Goal: Task Accomplishment & Management: Manage account settings

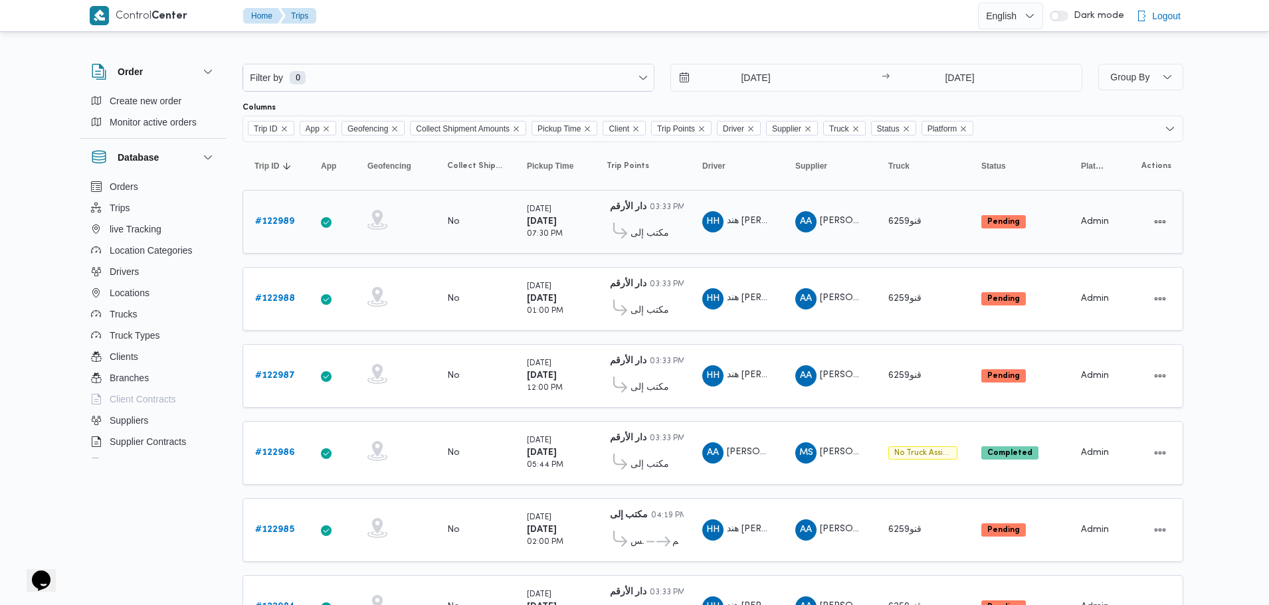
click at [280, 224] on b "# 122989" at bounding box center [274, 221] width 39 height 9
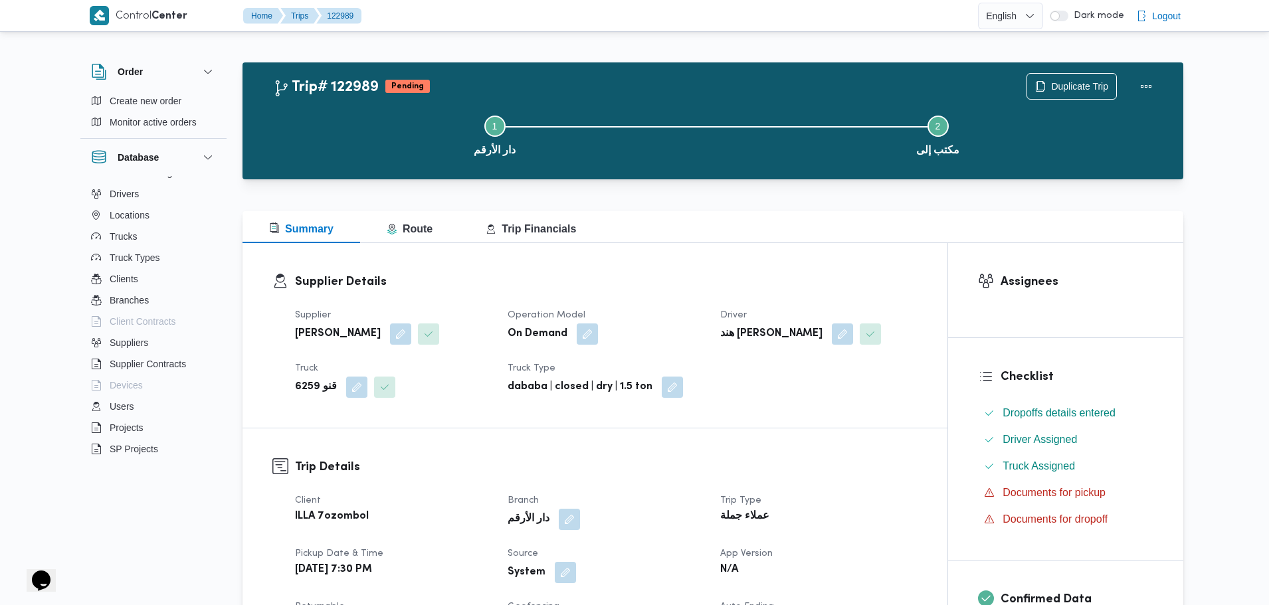
scroll to position [143, 0]
click at [32, 573] on icon "$i18n('chat', 'chat_widget')" at bounding box center [41, 581] width 19 height 20
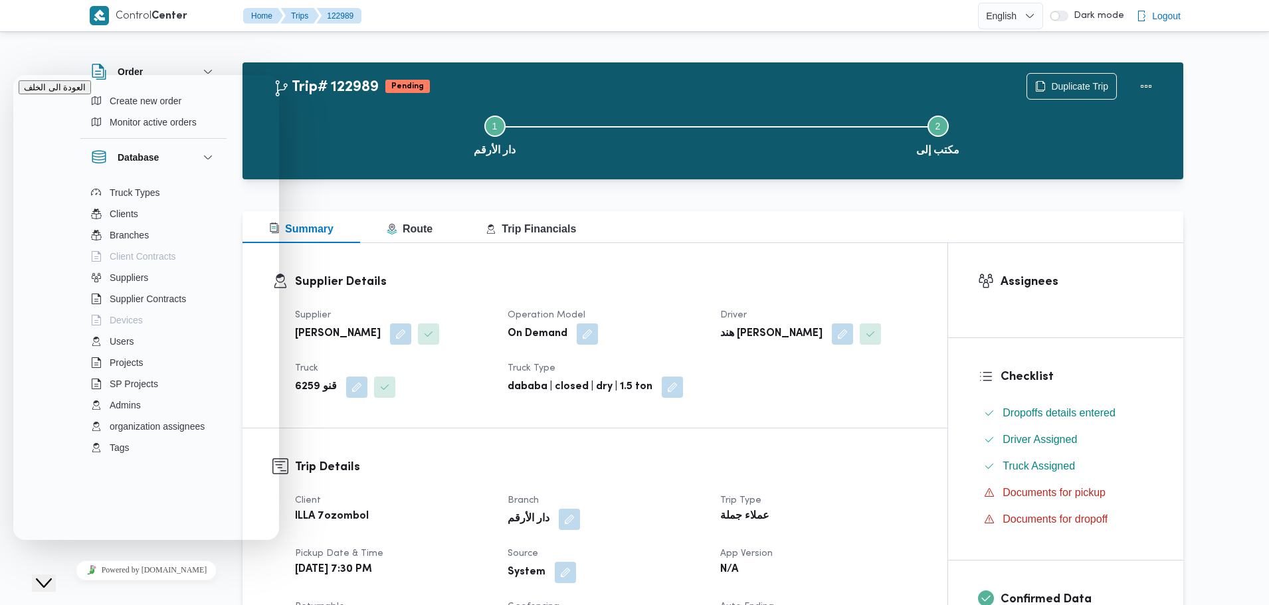
click at [36, 575] on icon "Close Chat This icon closes the chat window." at bounding box center [44, 583] width 16 height 16
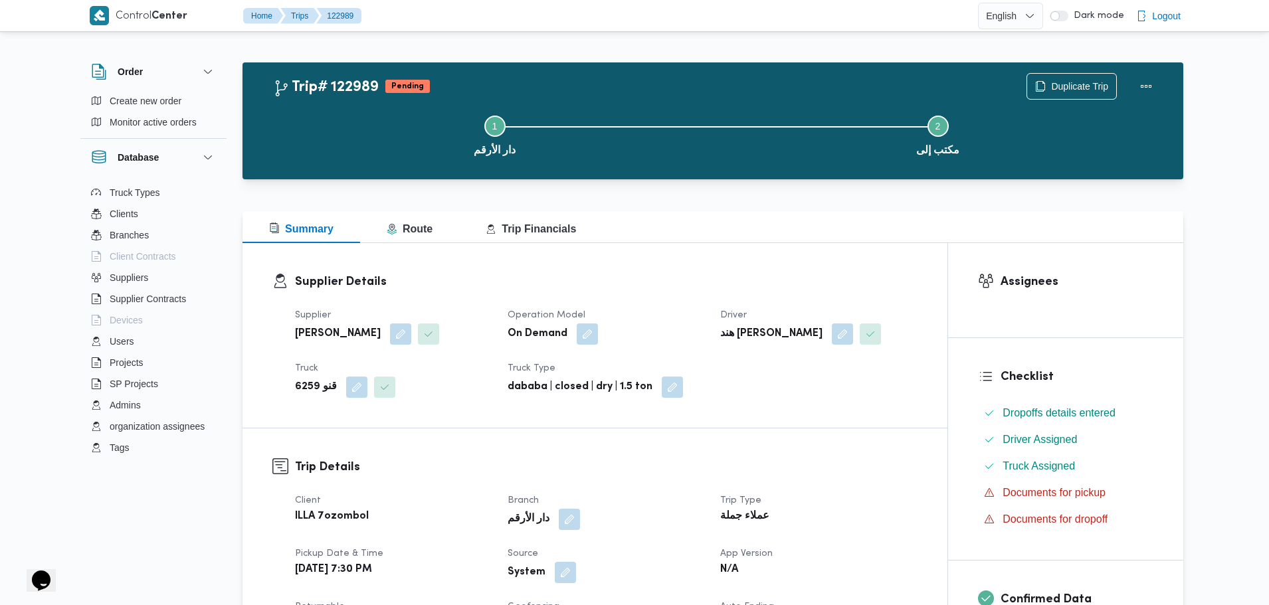
click at [40, 579] on icon "$i18n('chat', 'chat_widget')" at bounding box center [41, 581] width 19 height 20
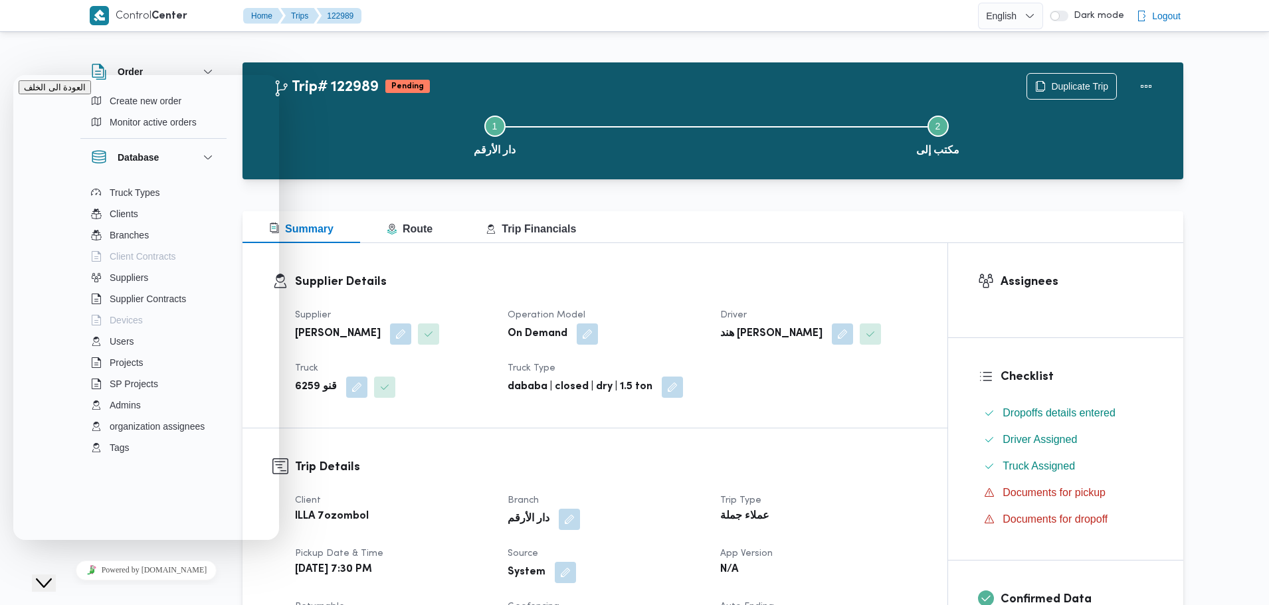
click at [40, 579] on icon "Close Chat This icon closes the chat window." at bounding box center [44, 583] width 16 height 16
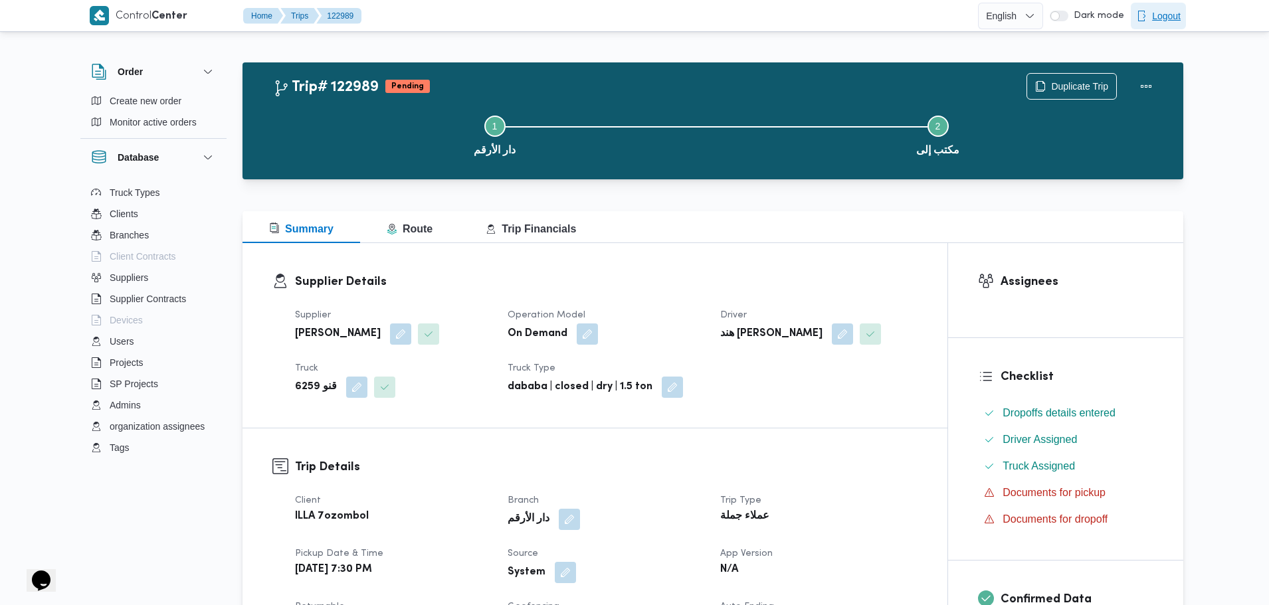
click at [1152, 19] on span "Logout" at bounding box center [1166, 16] width 29 height 16
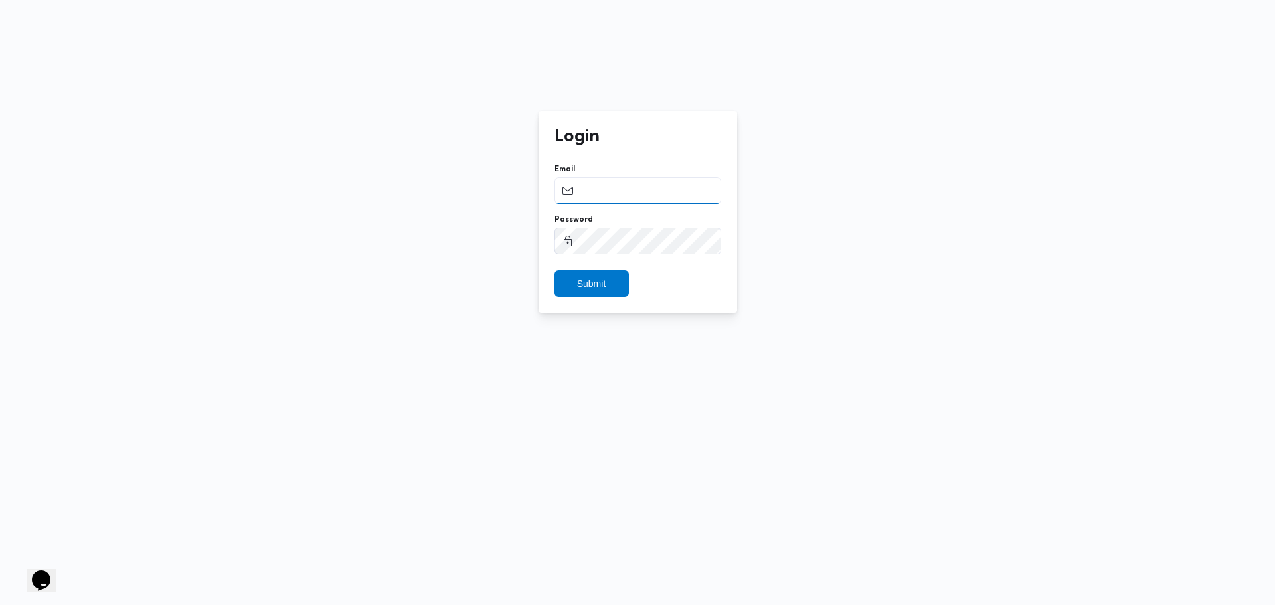
type input "[EMAIL_ADDRESS][PERSON_NAME][DOMAIN_NAME]"
click at [655, 190] on input "[EMAIL_ADDRESS][PERSON_NAME][DOMAIN_NAME]" at bounding box center [638, 190] width 167 height 27
click at [585, 288] on span "Submit" at bounding box center [591, 283] width 29 height 16
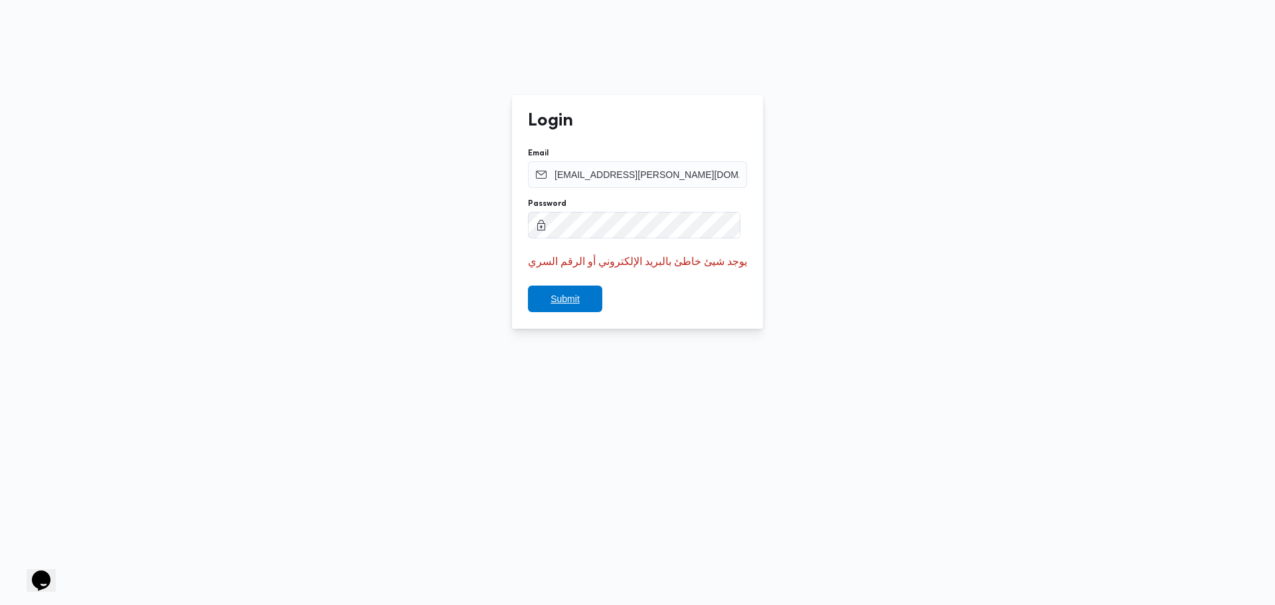
click at [580, 296] on span "Submit" at bounding box center [565, 299] width 29 height 16
click at [525, 286] on button "Submit" at bounding box center [562, 299] width 74 height 27
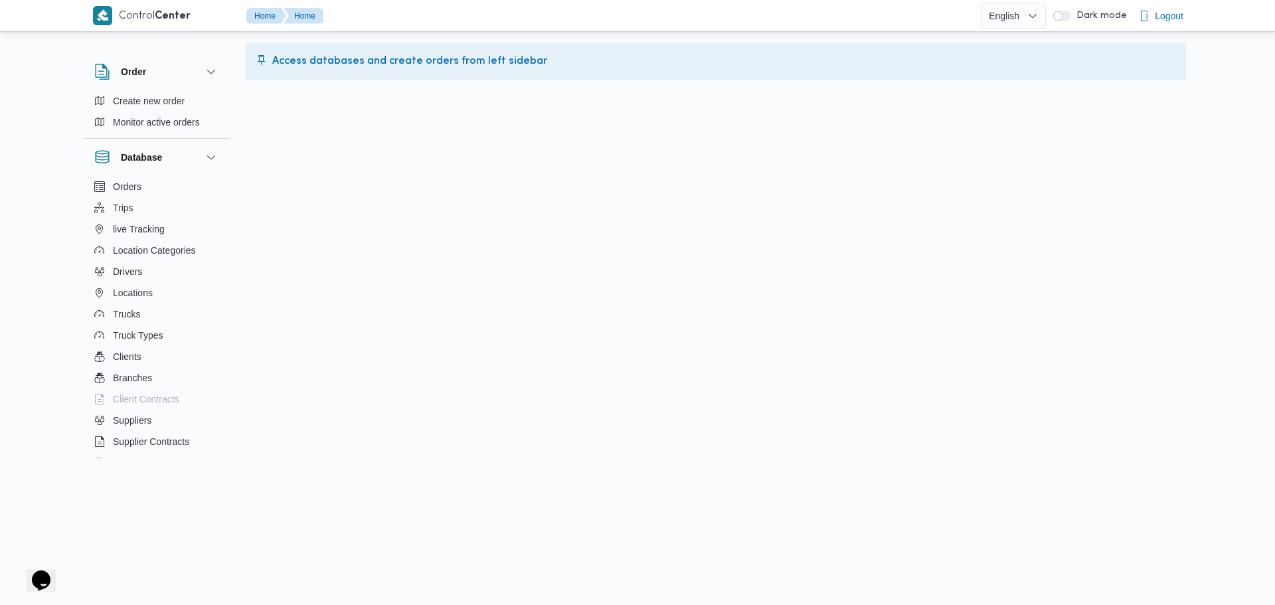
click at [363, 256] on html "Control Center Home Home English عربي Dark mode Logout Order Create new order M…" at bounding box center [637, 302] width 1275 height 605
click at [769, 165] on html "Control Center Home Home English عربي Dark mode Logout Order Create new order M…" at bounding box center [637, 302] width 1275 height 605
click at [1169, 16] on span "Logout" at bounding box center [1169, 16] width 29 height 16
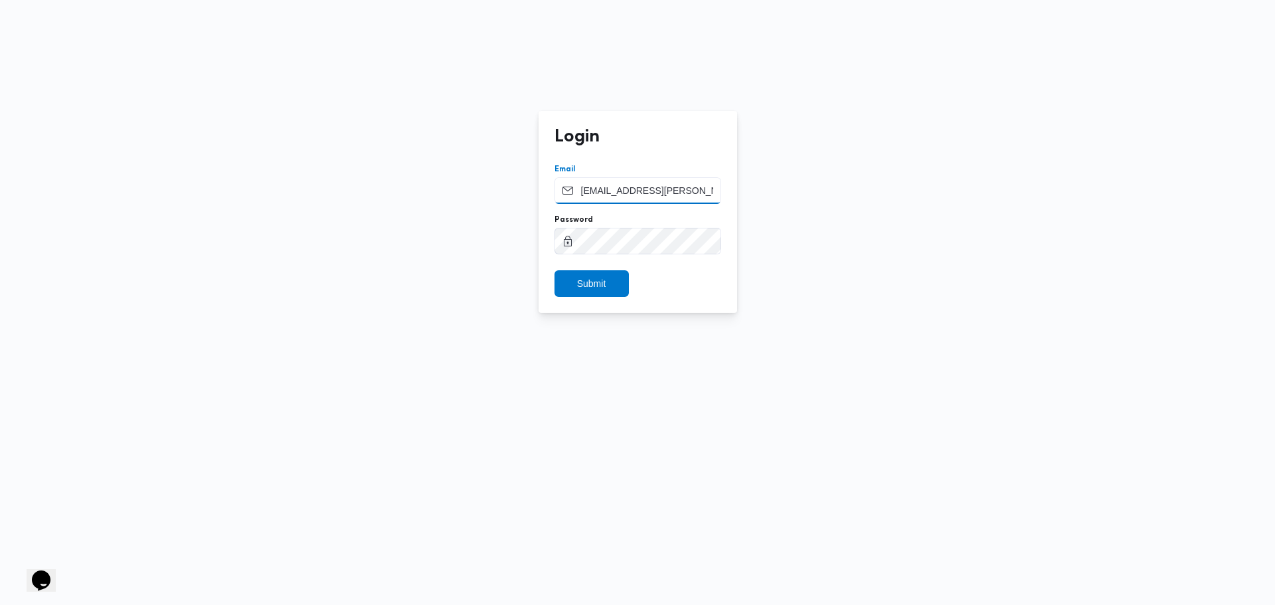
click at [635, 190] on input "[EMAIL_ADDRESS][PERSON_NAME][DOMAIN_NAME]" at bounding box center [638, 190] width 167 height 27
click at [634, 190] on input "[EMAIL_ADDRESS][PERSON_NAME][DOMAIN_NAME]" at bounding box center [638, 190] width 167 height 27
click at [596, 277] on span "Submit" at bounding box center [591, 283] width 29 height 16
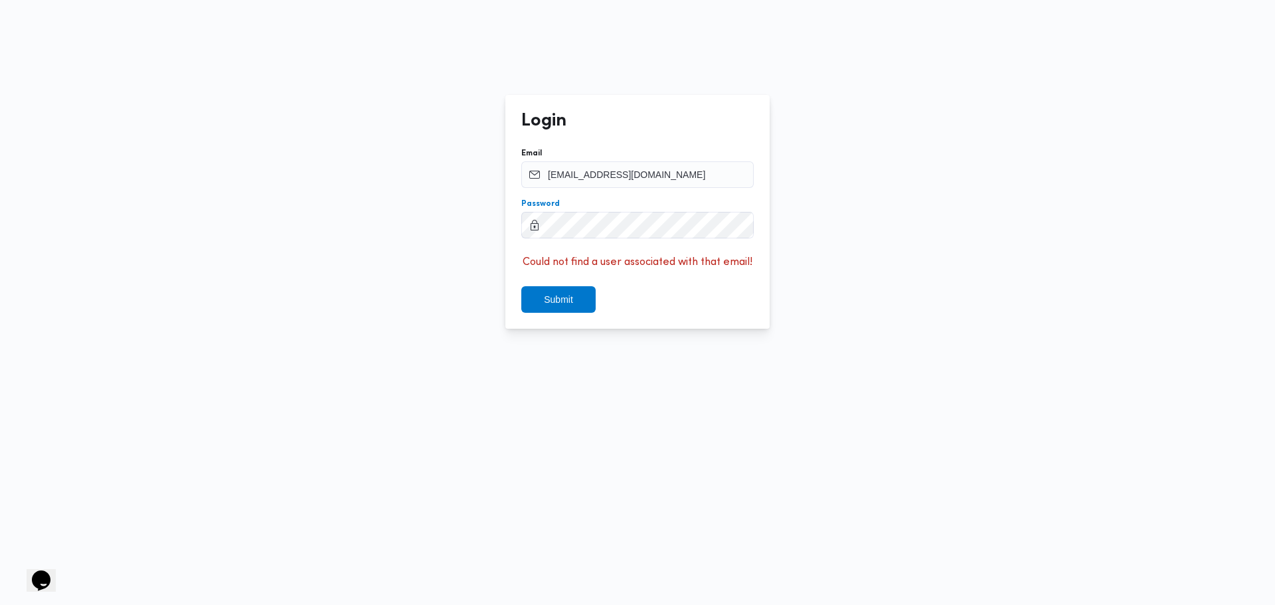
click at [521, 286] on button "Submit" at bounding box center [558, 299] width 74 height 27
click at [620, 190] on form "Email sp.account.manager@illa.com.eg Password لا يوجد مستخدم مرتبط بهذا البريد …" at bounding box center [637, 230] width 189 height 165
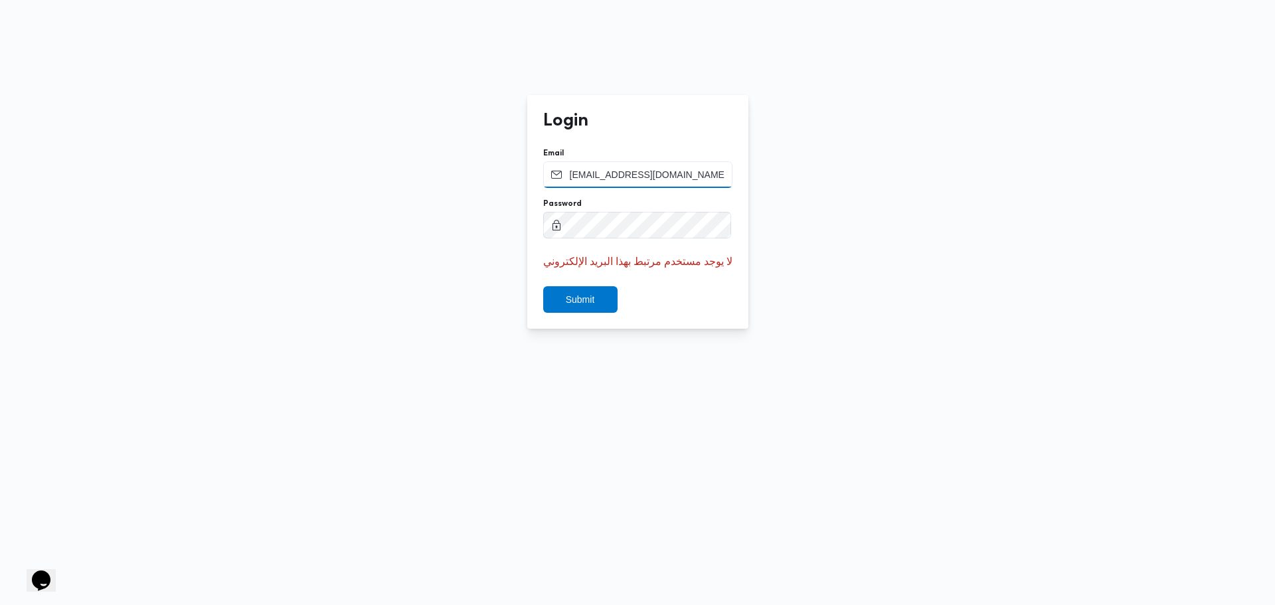
click at [622, 183] on input "sp.account.manager@illa.com.eg" at bounding box center [637, 174] width 189 height 27
type input "[EMAIL_ADDRESS][PERSON_NAME][DOMAIN_NAME]"
click at [543, 286] on button "Submit" at bounding box center [580, 299] width 74 height 27
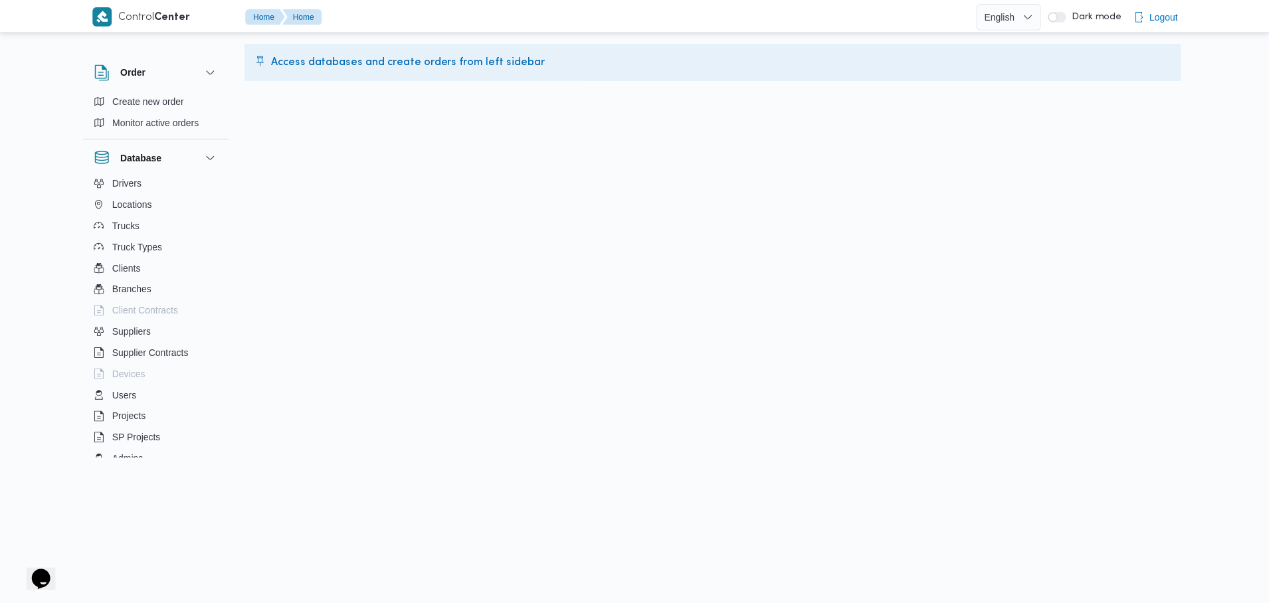
scroll to position [143, 0]
click at [158, 345] on button "Users" at bounding box center [157, 341] width 136 height 21
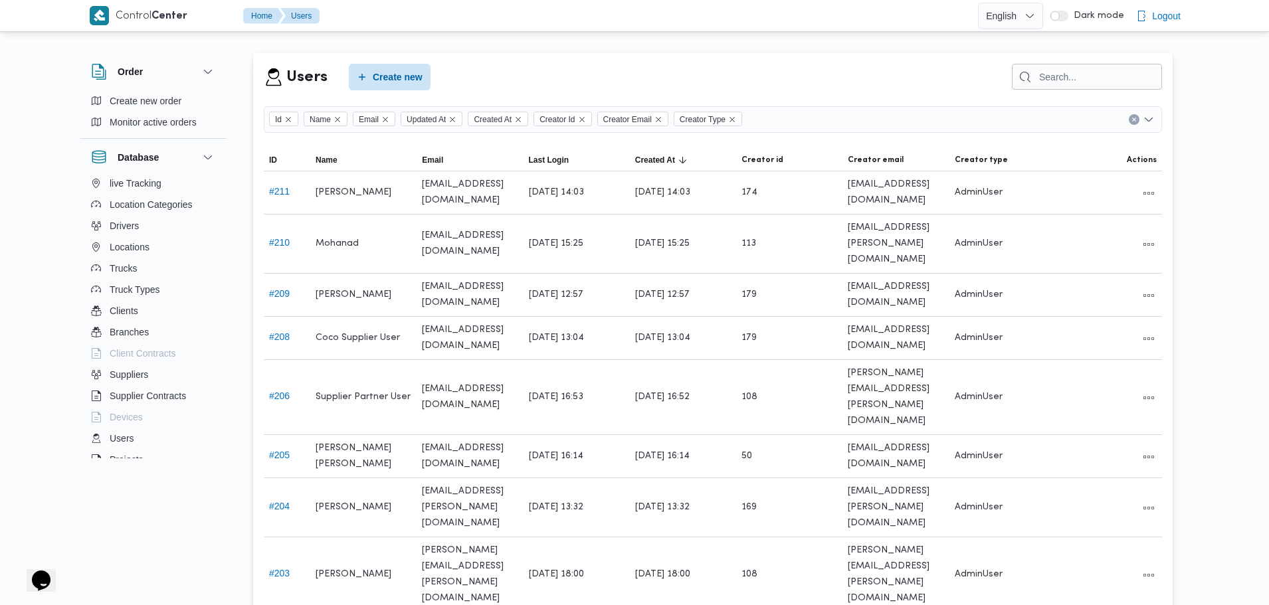
scroll to position [143, 0]
click at [145, 407] on button "Admins" at bounding box center [154, 405] width 136 height 21
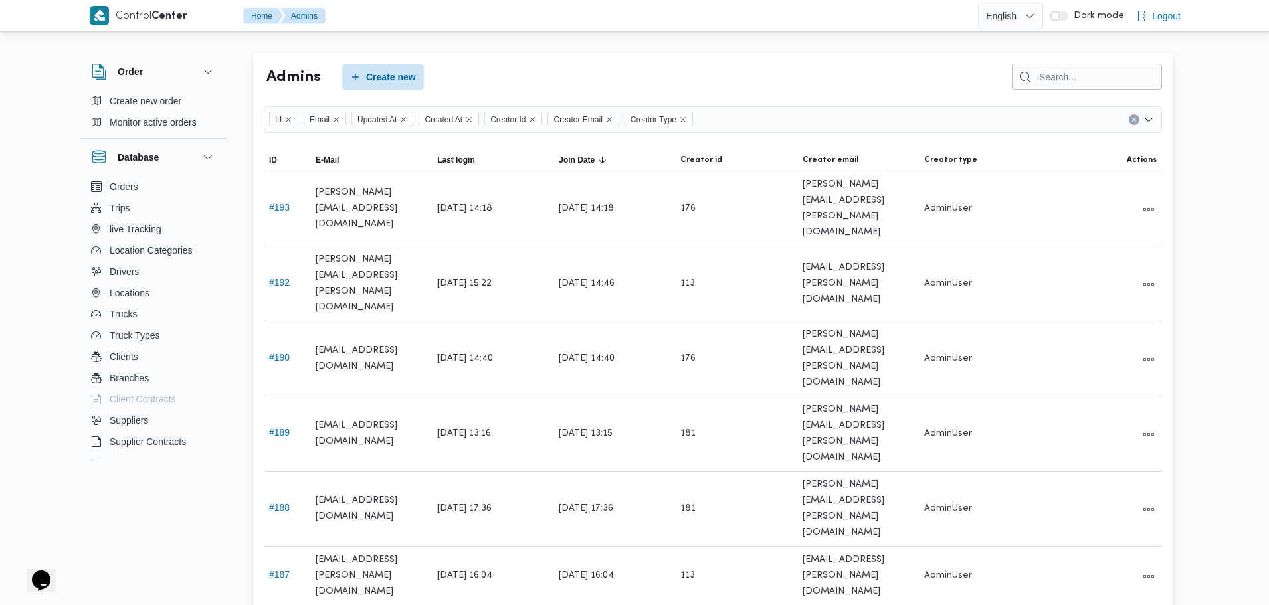
click at [676, 123] on span "Creator Type" at bounding box center [653, 119] width 46 height 15
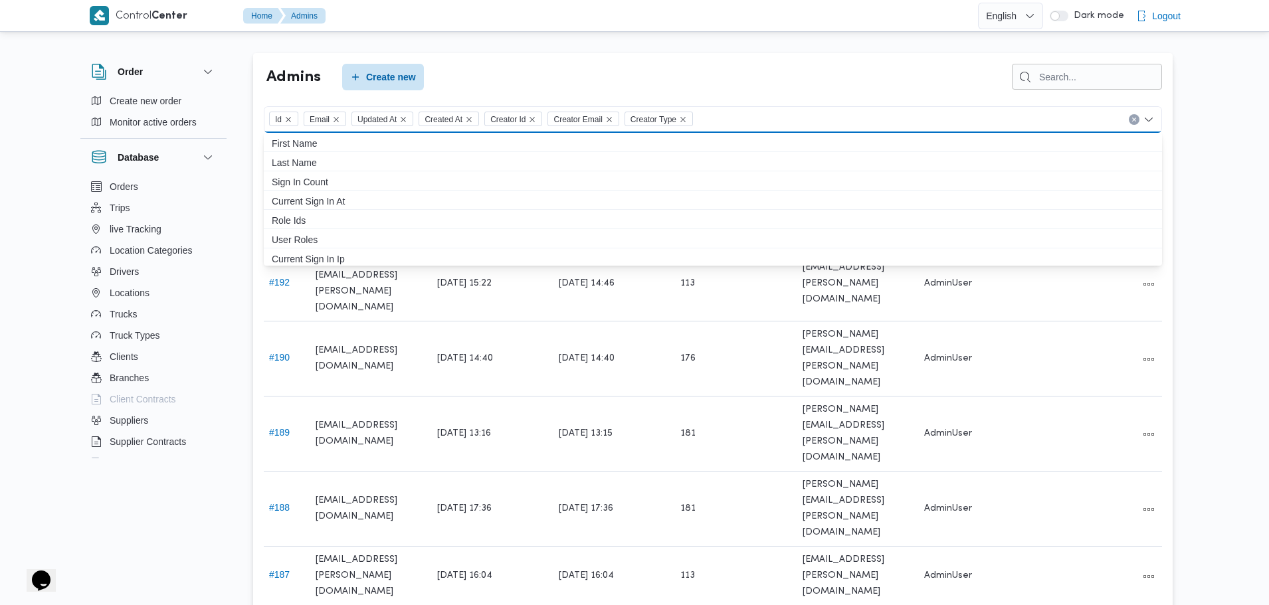
click at [863, 114] on div "Id Email Updated At Created At Creator Id Creator Email Creator Type Combo box.…" at bounding box center [713, 119] width 898 height 27
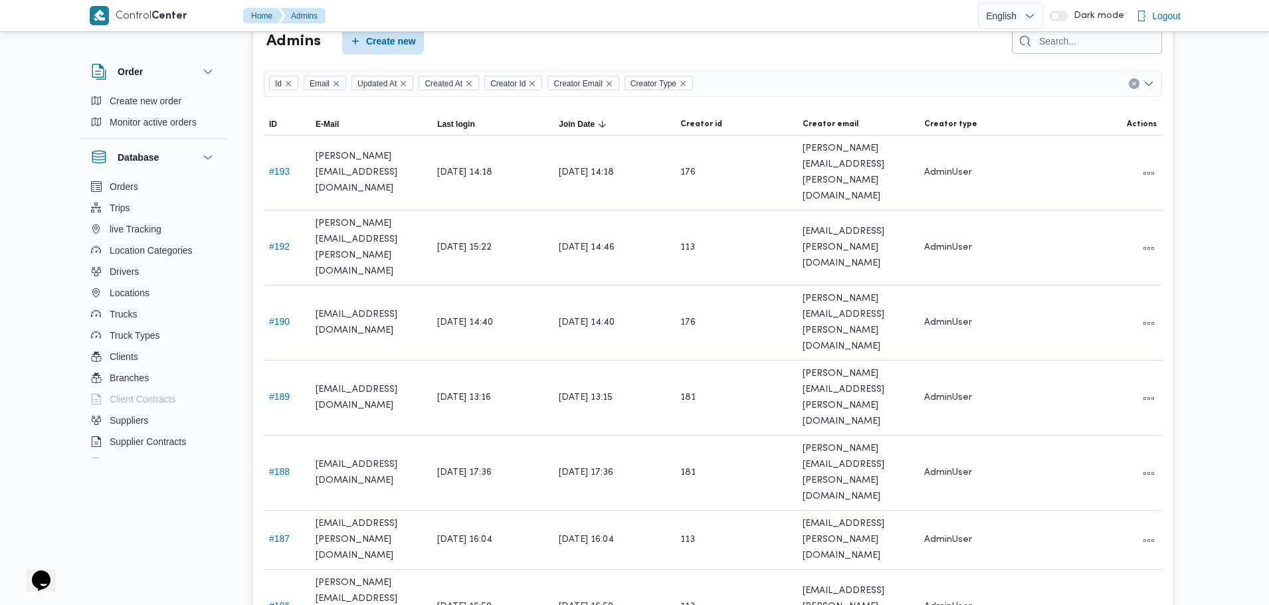
scroll to position [62, 0]
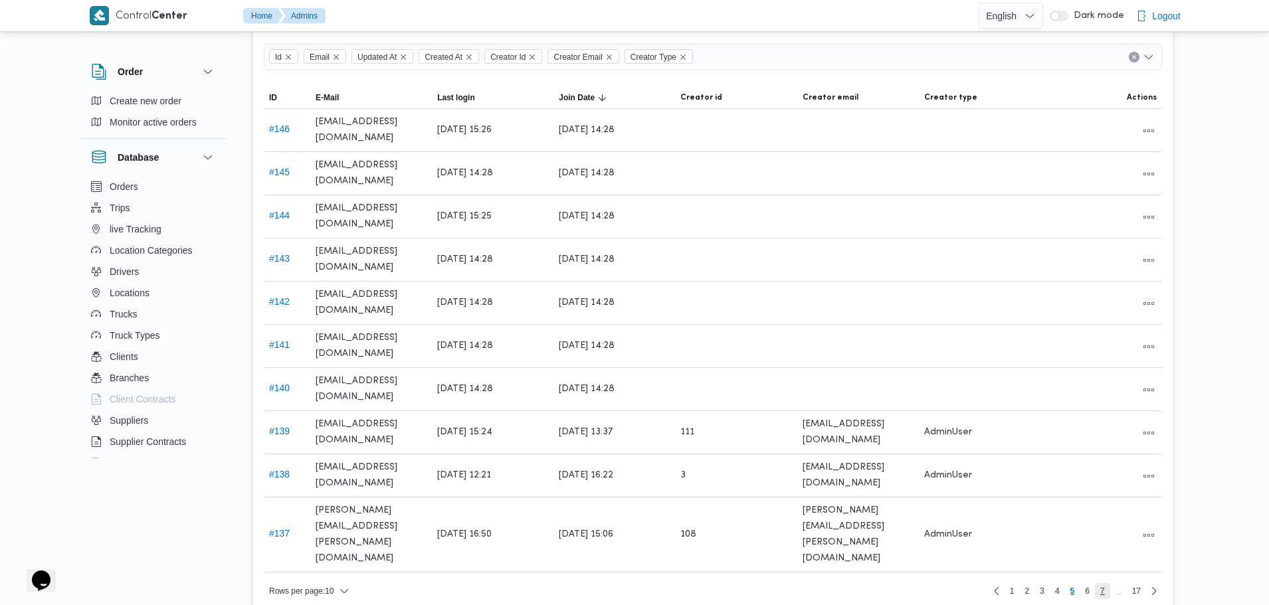
click at [1100, 583] on span "7" at bounding box center [1102, 591] width 5 height 16
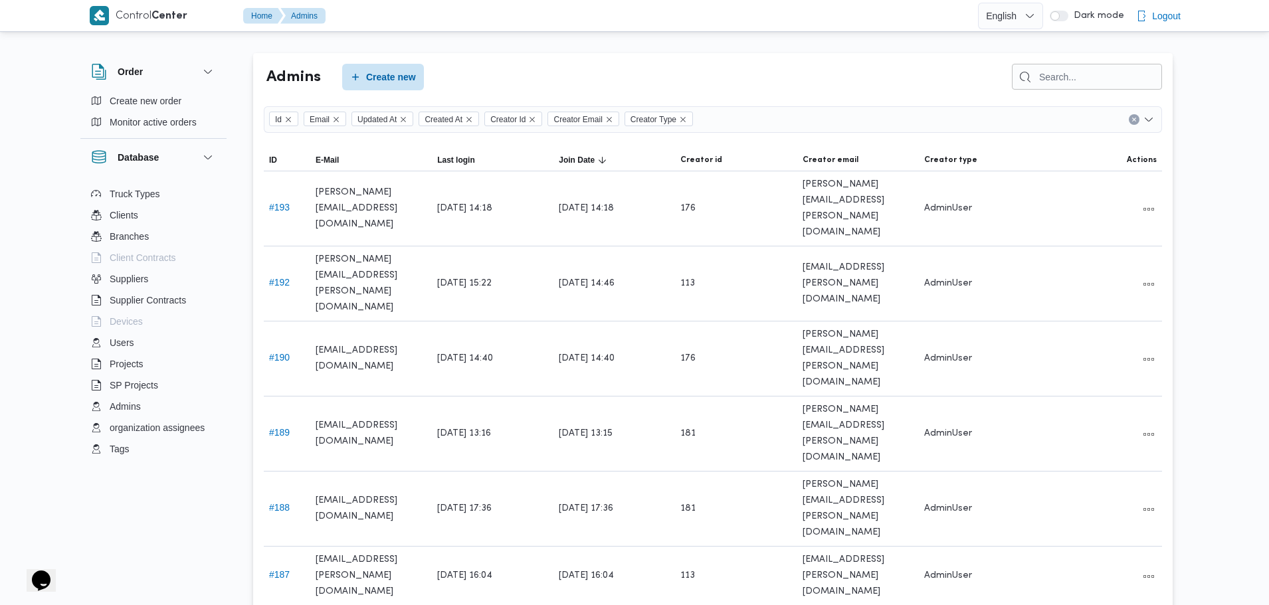
scroll to position [143, 0]
click at [157, 411] on button "Admins" at bounding box center [154, 405] width 136 height 21
click at [147, 404] on button "Admins" at bounding box center [154, 405] width 136 height 21
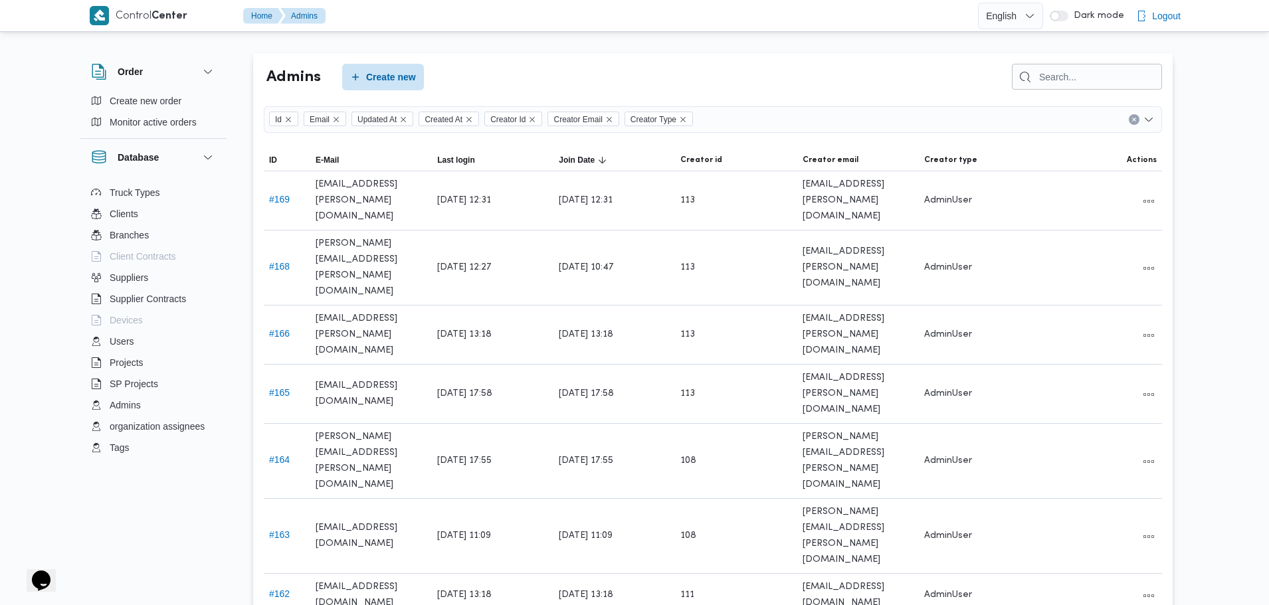
scroll to position [37, 0]
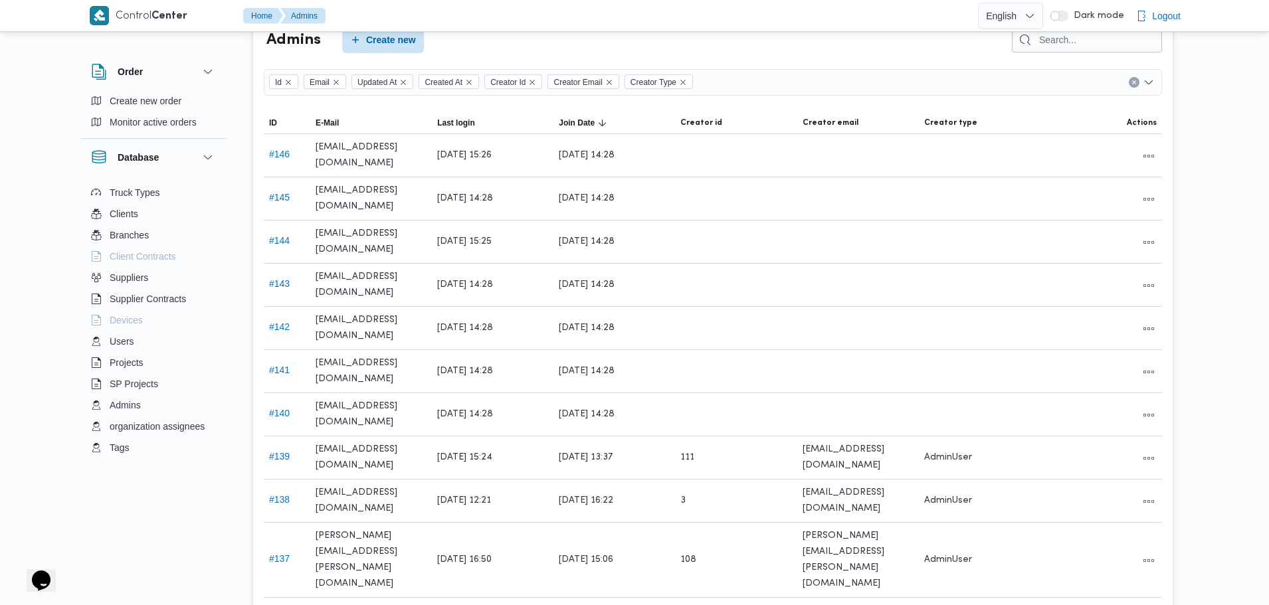
click at [1093, 604] on span "6" at bounding box center [1086, 616] width 15 height 16
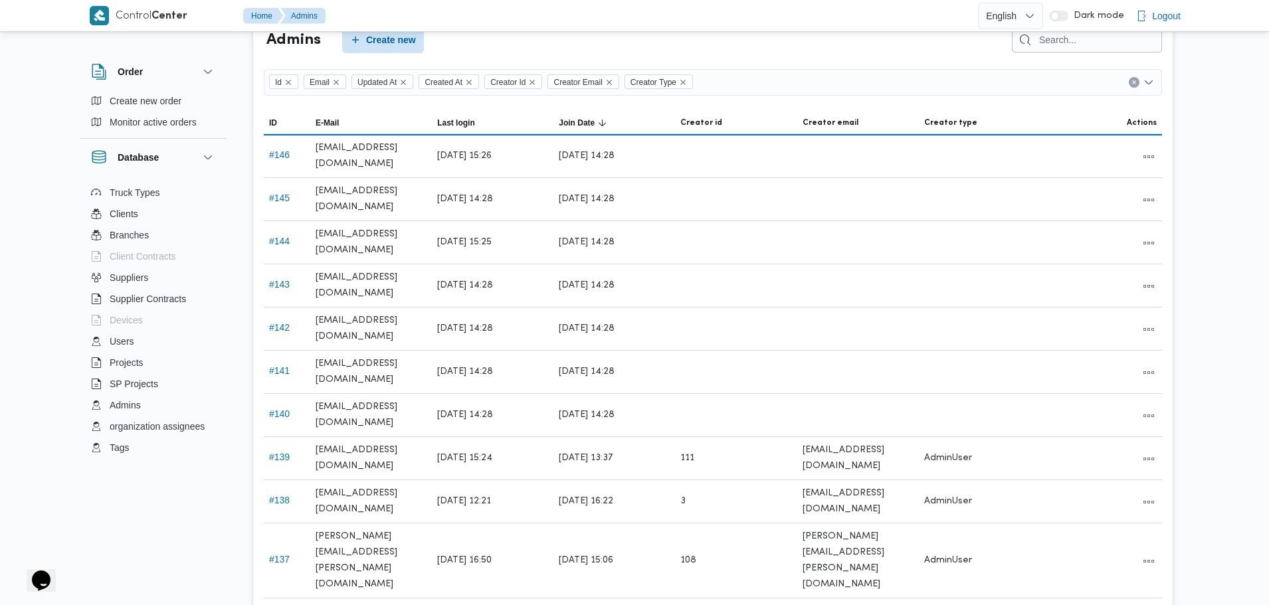
scroll to position [12, 0]
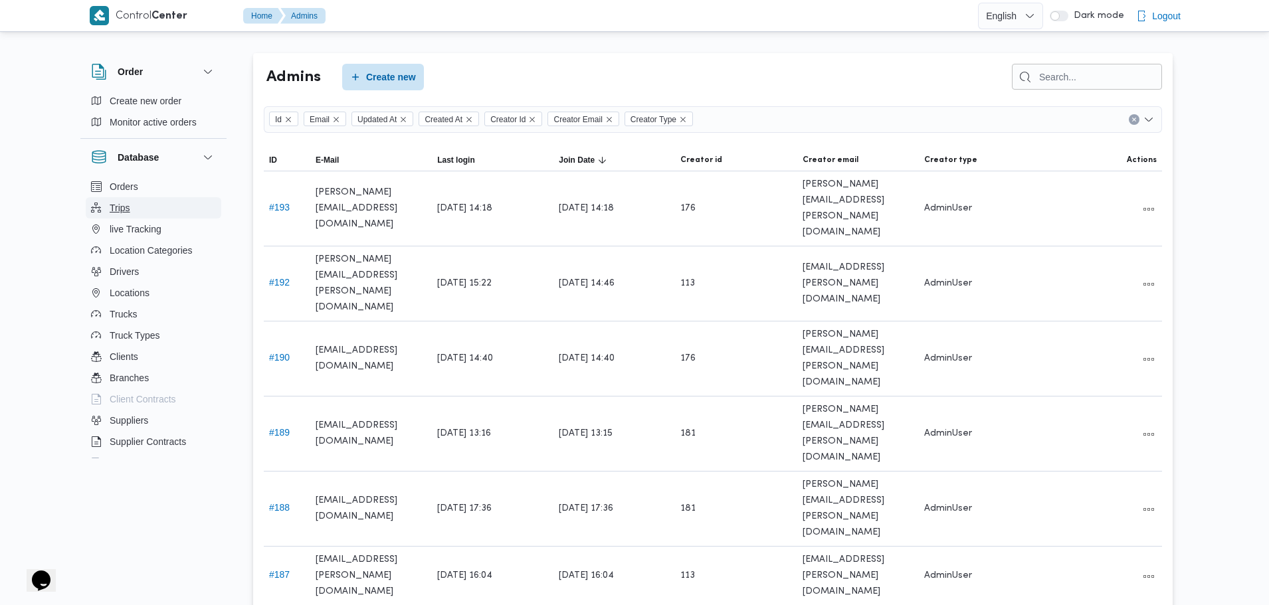
click at [122, 201] on span "Trips" at bounding box center [120, 208] width 21 height 16
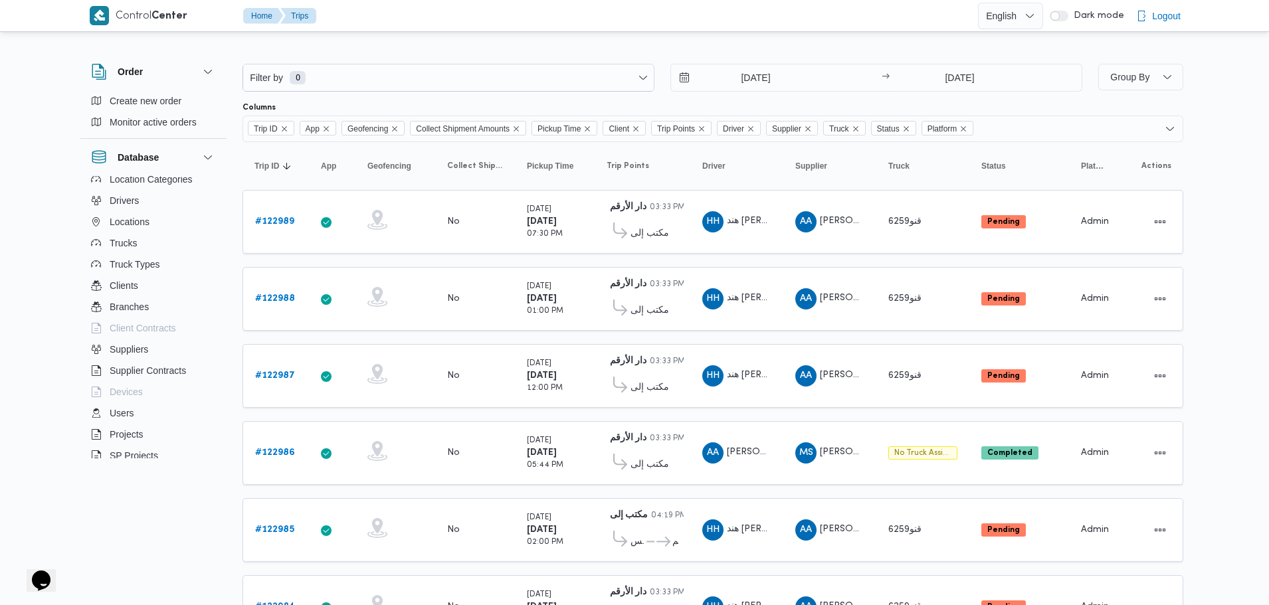
scroll to position [143, 0]
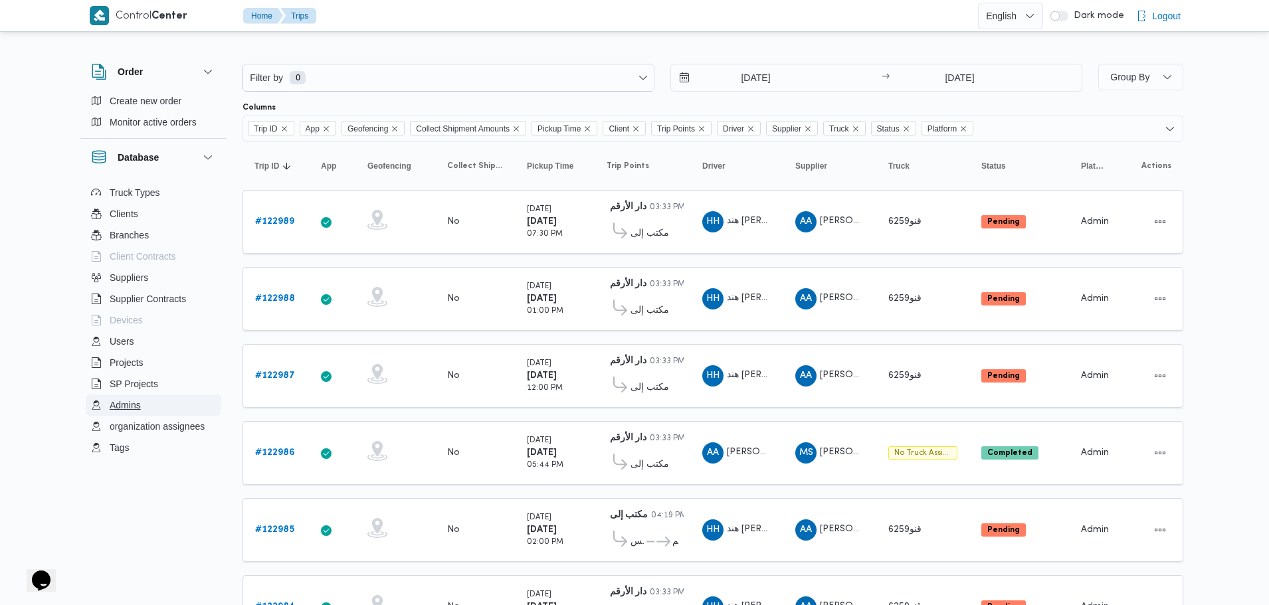
click at [151, 413] on button "Admins" at bounding box center [154, 405] width 136 height 21
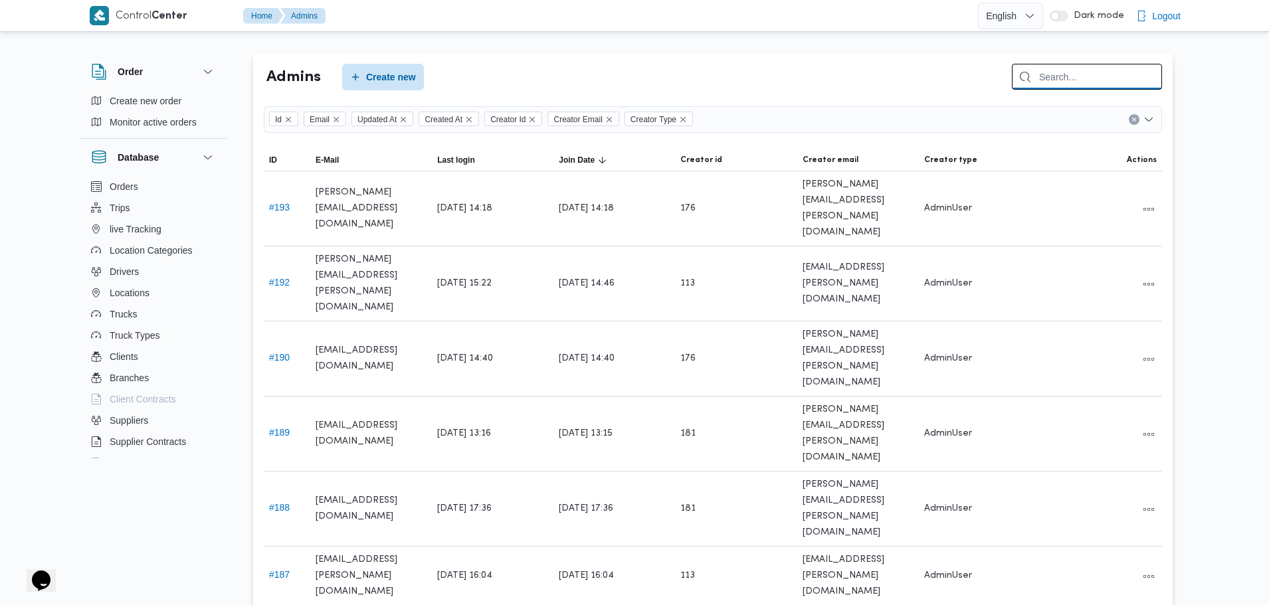
click at [1043, 82] on input "search" at bounding box center [1087, 77] width 150 height 26
type input "l"
type input "khaled"
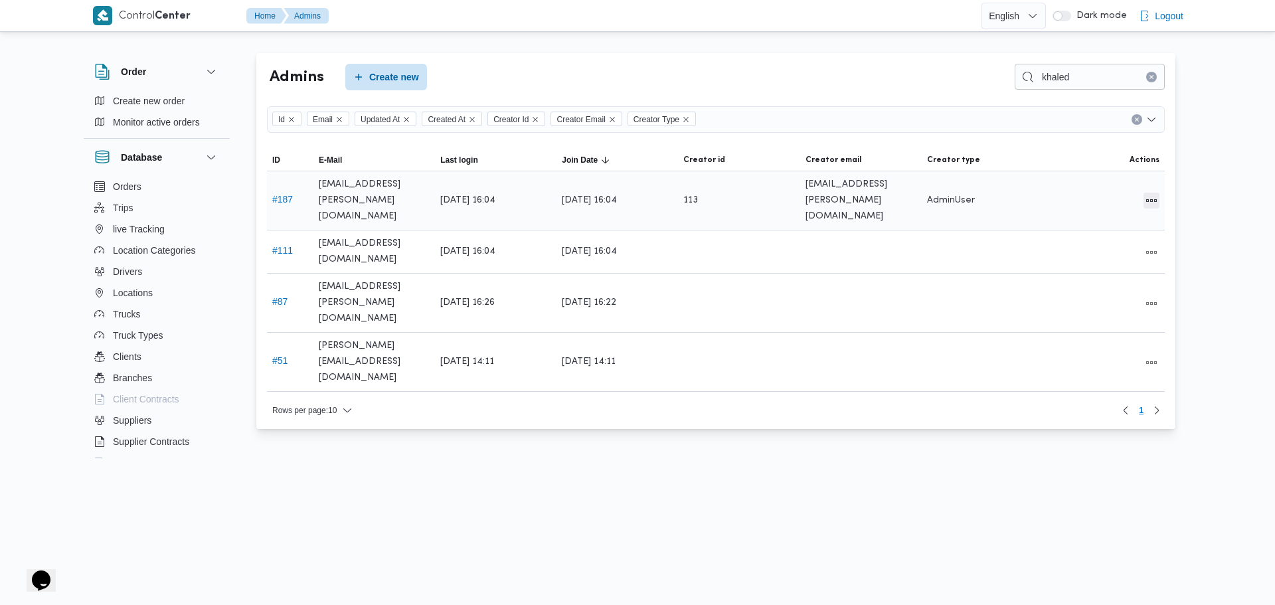
click at [1154, 195] on button "All actions" at bounding box center [1152, 201] width 16 height 16
click at [1118, 191] on span "Edit" at bounding box center [1109, 192] width 43 height 11
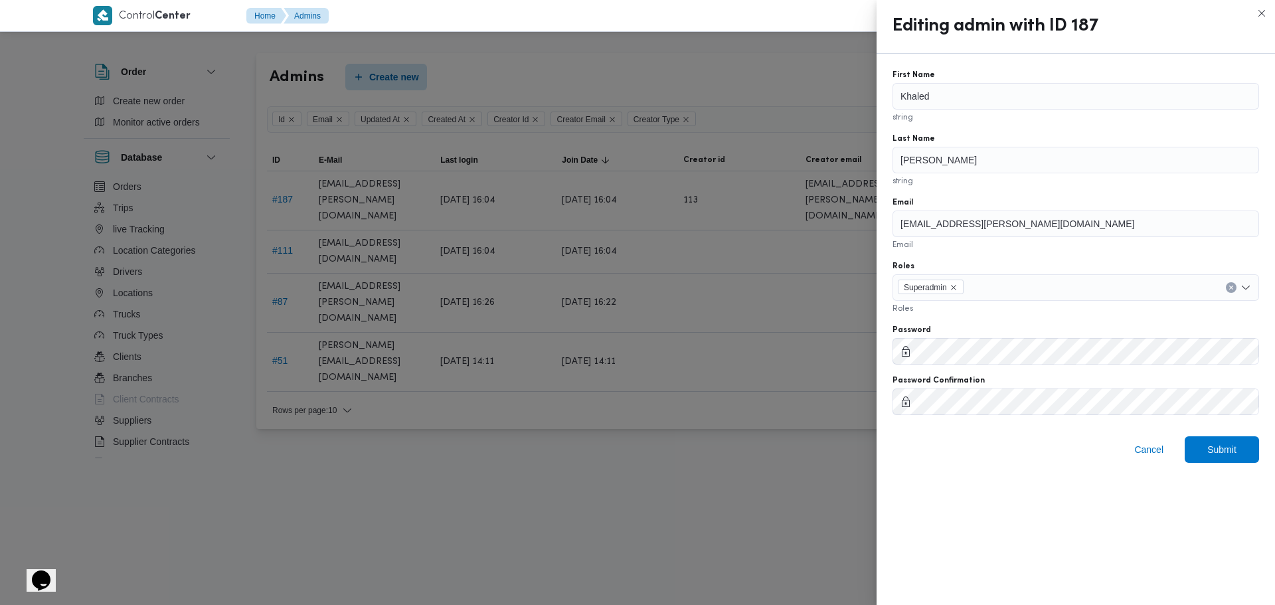
drag, startPoint x: 783, startPoint y: 374, endPoint x: 711, endPoint y: 371, distance: 71.8
click at [783, 373] on div at bounding box center [637, 302] width 1275 height 605
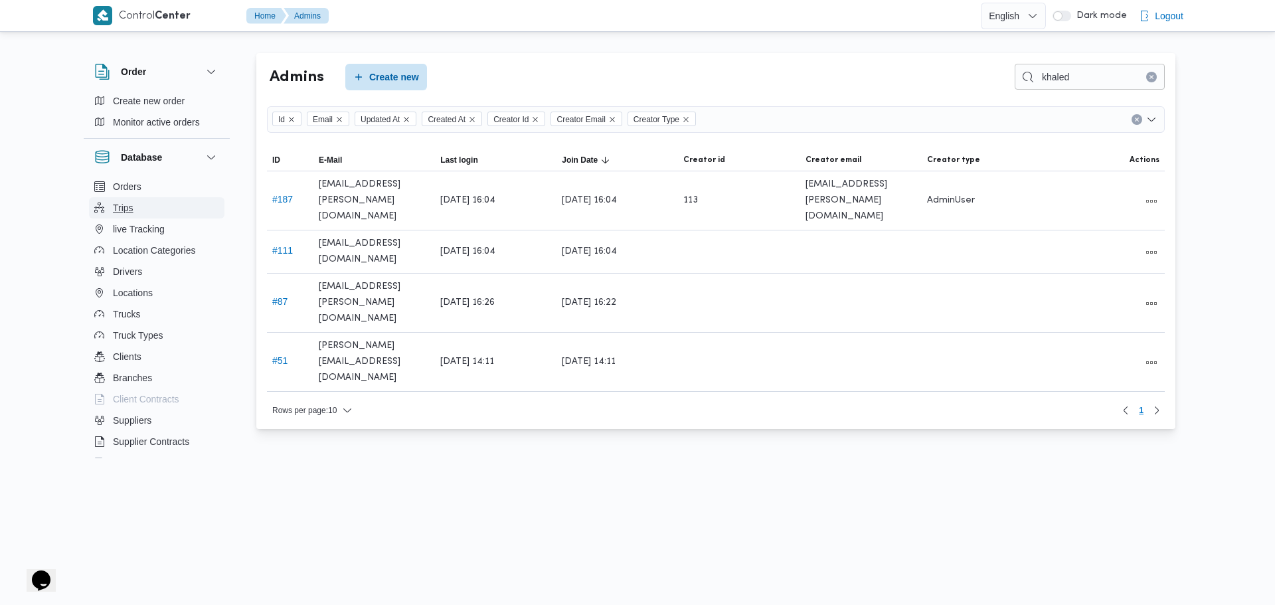
click at [116, 208] on span "Trips" at bounding box center [123, 208] width 21 height 16
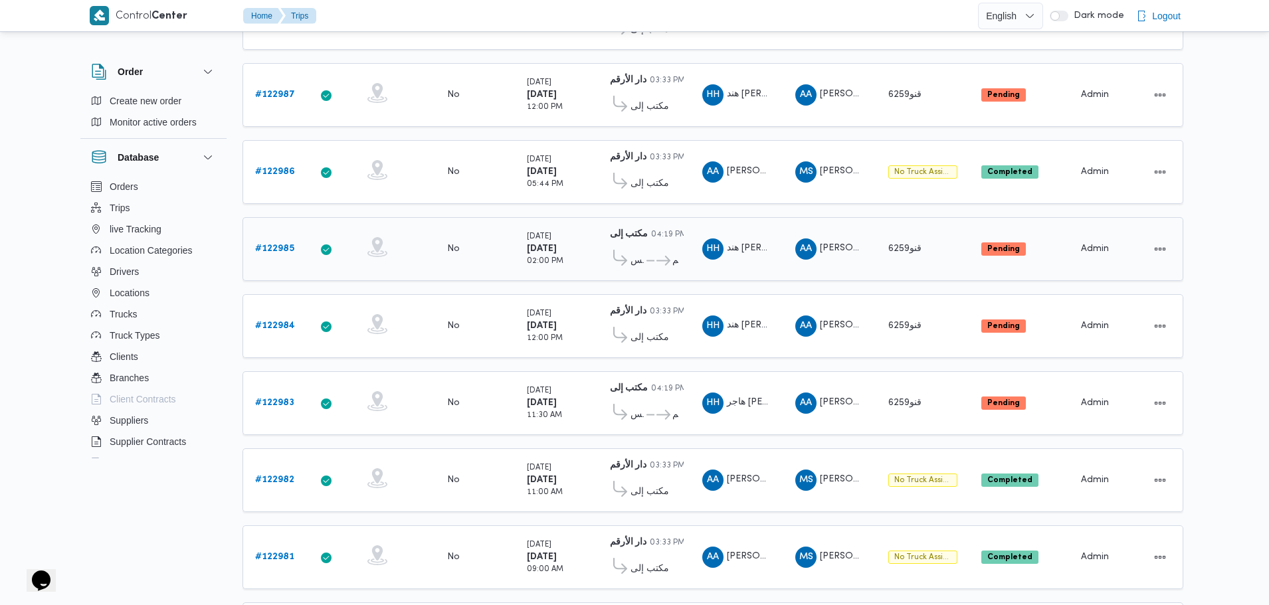
click at [286, 244] on b "# 122985" at bounding box center [274, 248] width 39 height 9
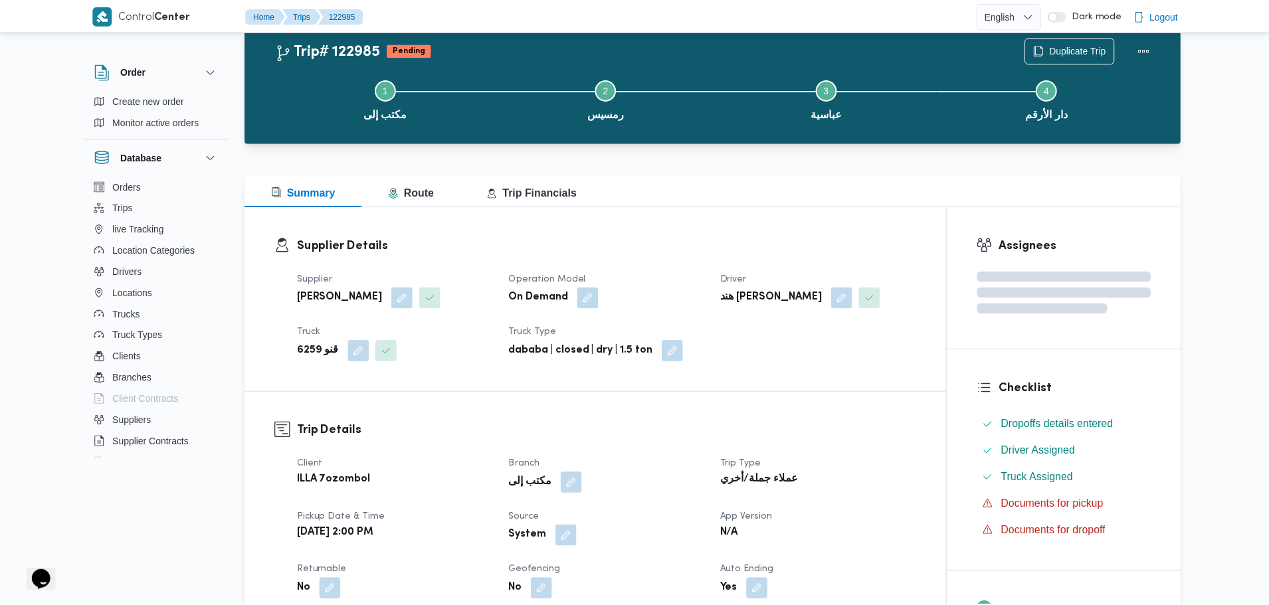
scroll to position [281, 0]
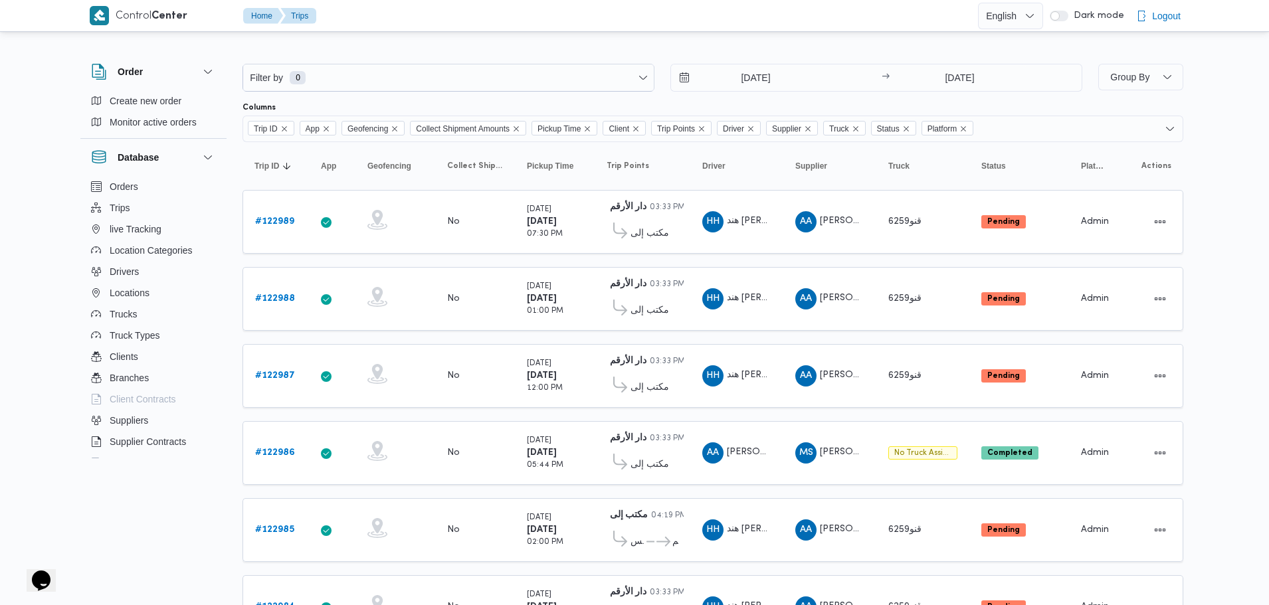
click at [1049, 128] on div "Trip ID App Geofencing Collect Shipment Amounts Pickup Time Client Trip Points …" at bounding box center [712, 129] width 941 height 27
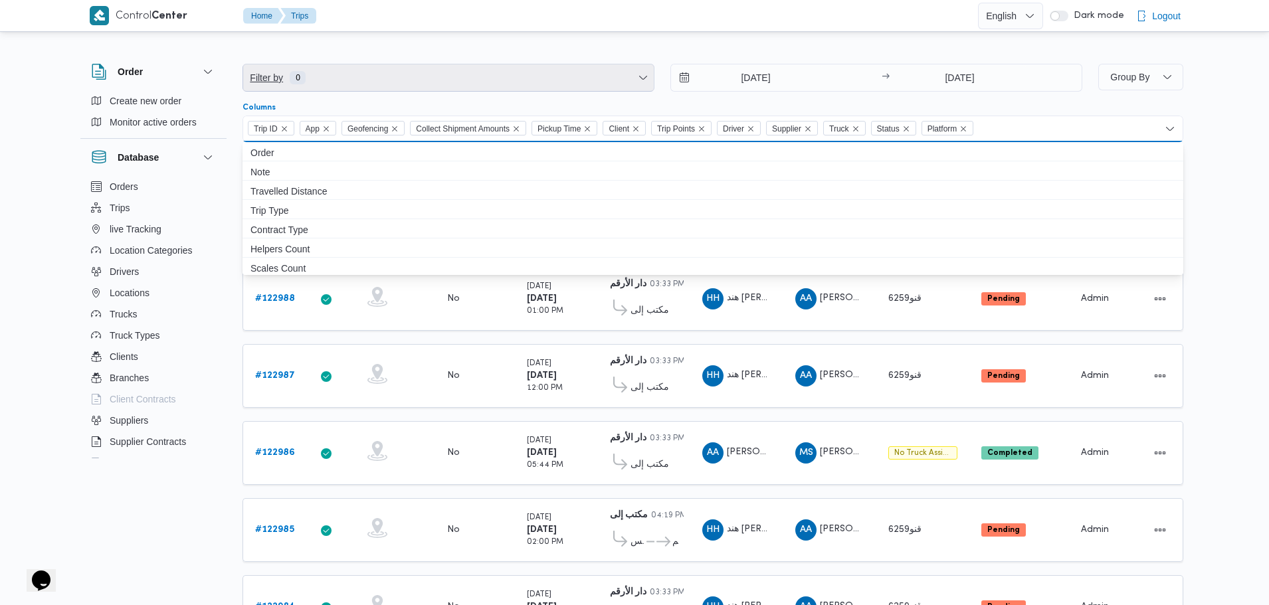
click at [314, 69] on span "Filter by 0" at bounding box center [448, 77] width 410 height 27
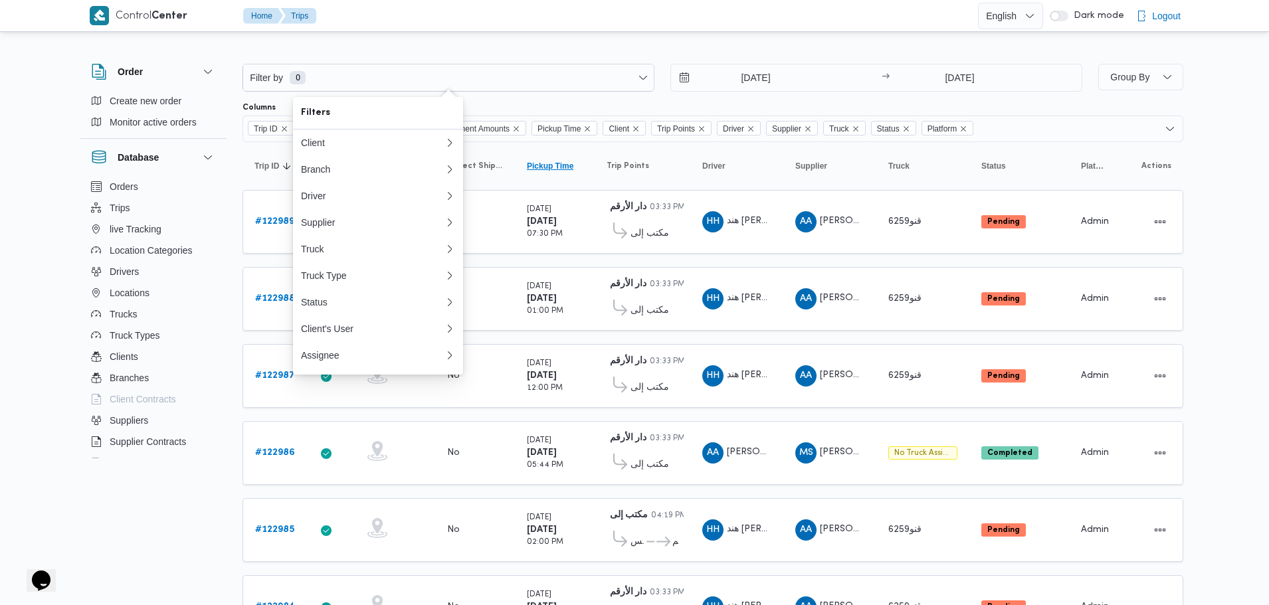
click at [569, 167] on span "Pickup Time" at bounding box center [550, 166] width 46 height 11
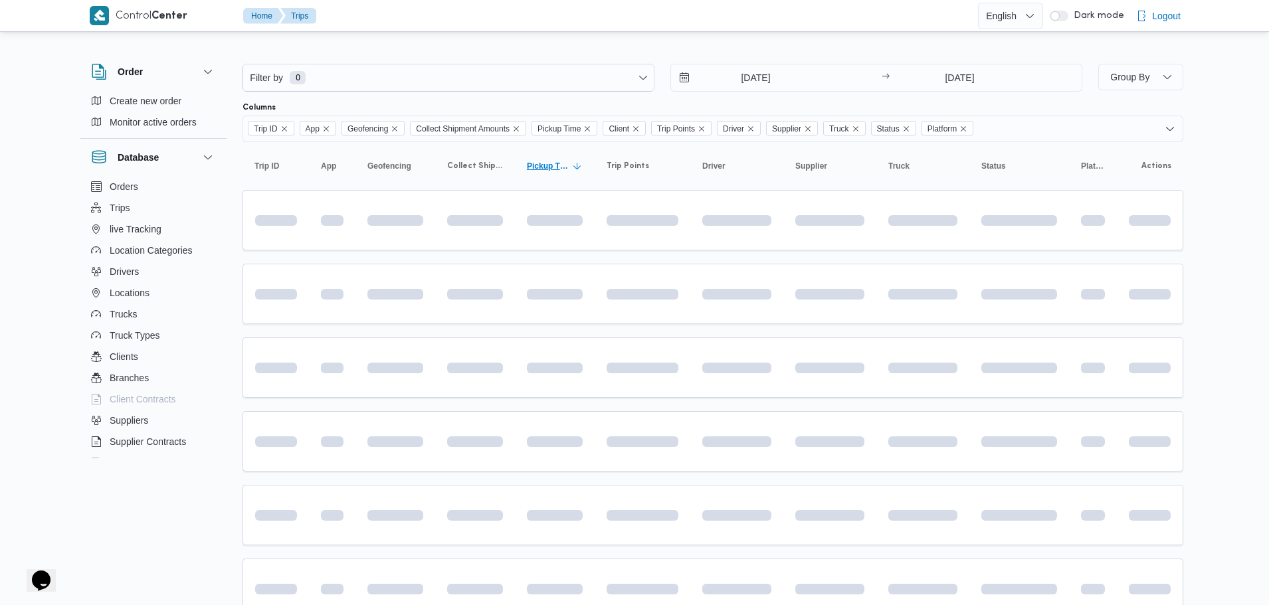
click at [569, 167] on span "Pickup Time Click to sort in ascending order" at bounding box center [554, 165] width 66 height 21
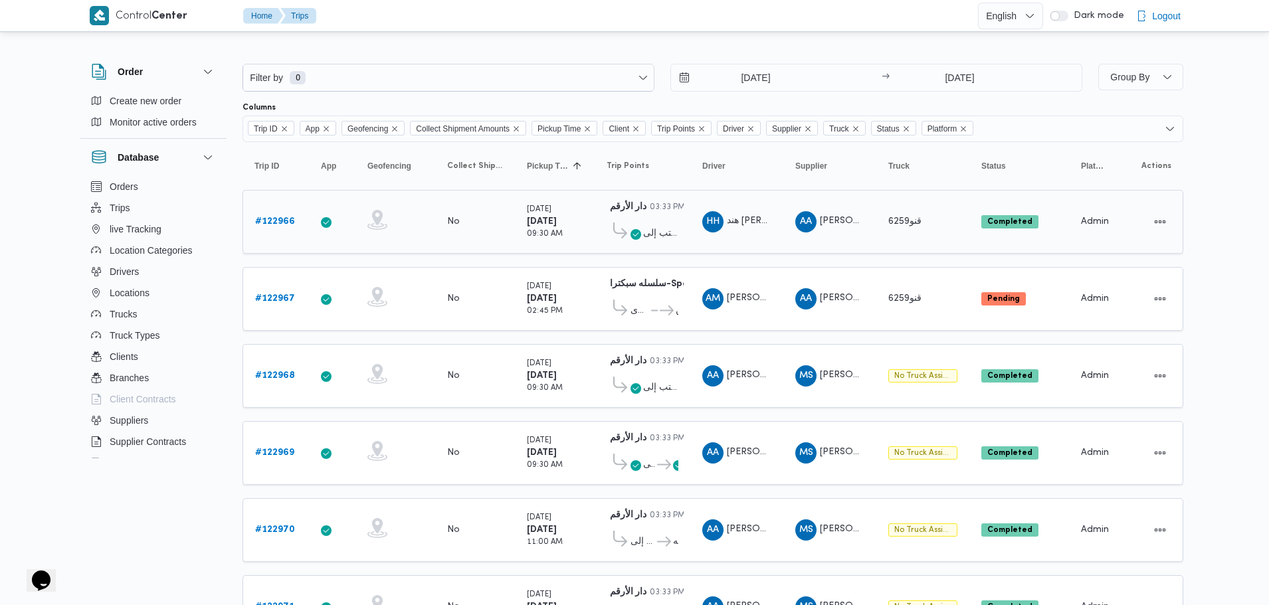
click at [282, 219] on b "# 122966" at bounding box center [275, 221] width 40 height 9
click at [576, 171] on icon "Sorted in descending order" at bounding box center [577, 166] width 11 height 11
click at [579, 168] on icon "Sorted in descending order" at bounding box center [577, 166] width 11 height 11
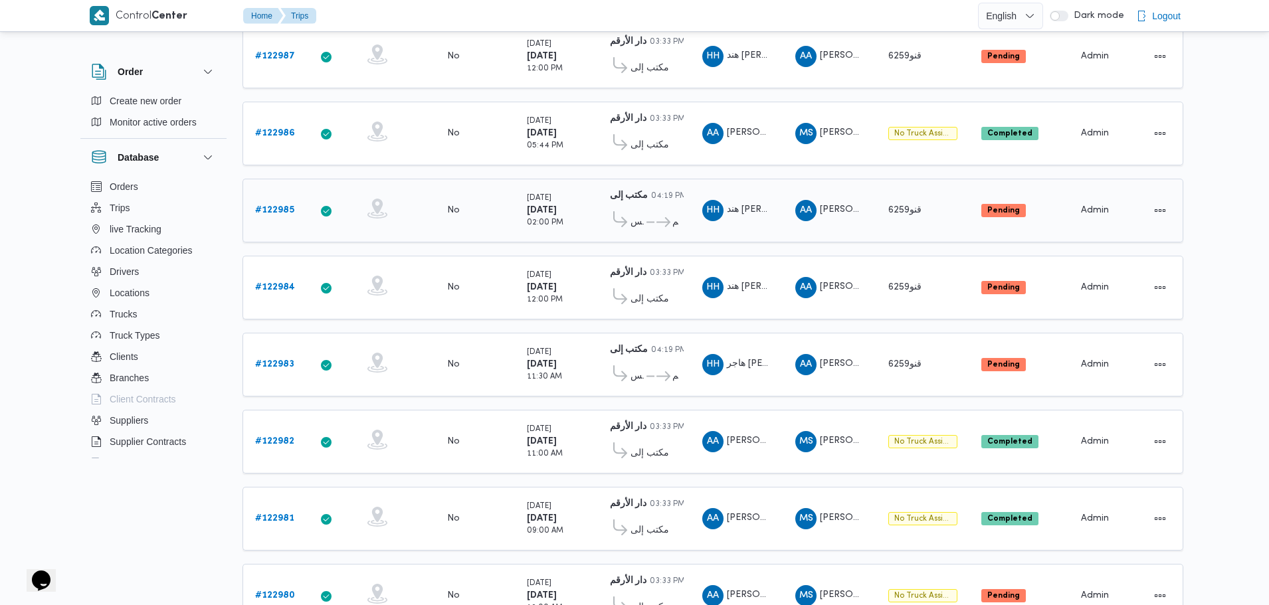
click at [270, 206] on b "# 122985" at bounding box center [274, 210] width 39 height 9
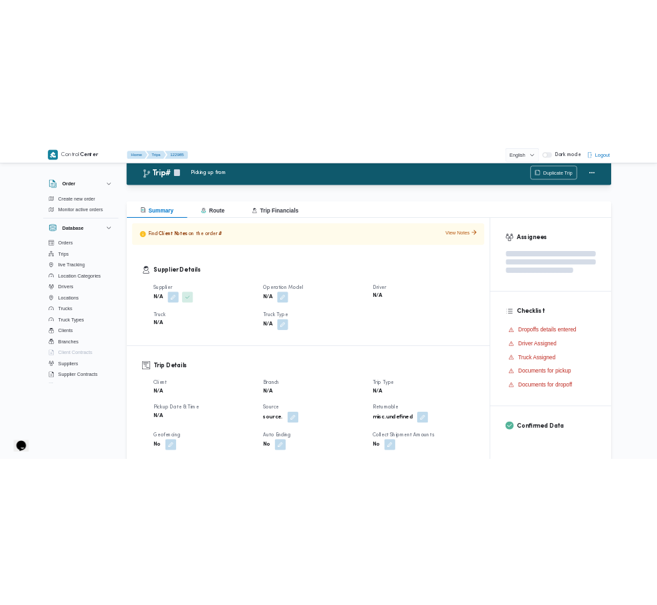
scroll to position [319, 0]
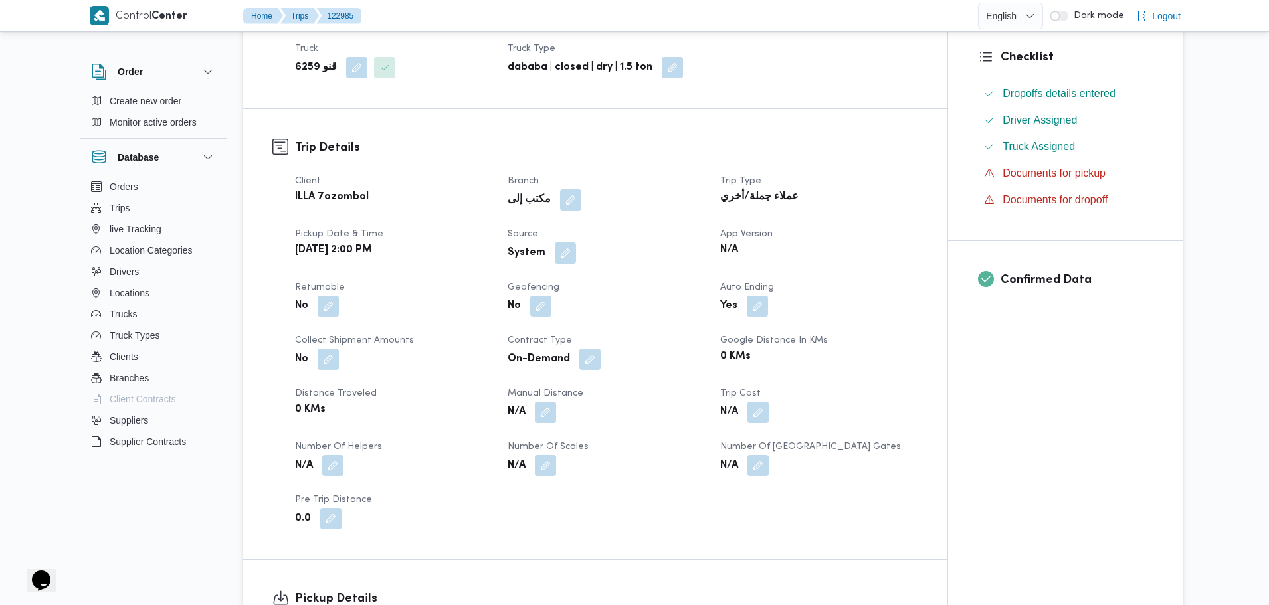
click at [521, 261] on b "System" at bounding box center [526, 253] width 38 height 16
click at [569, 263] on button "button" at bounding box center [565, 252] width 21 height 21
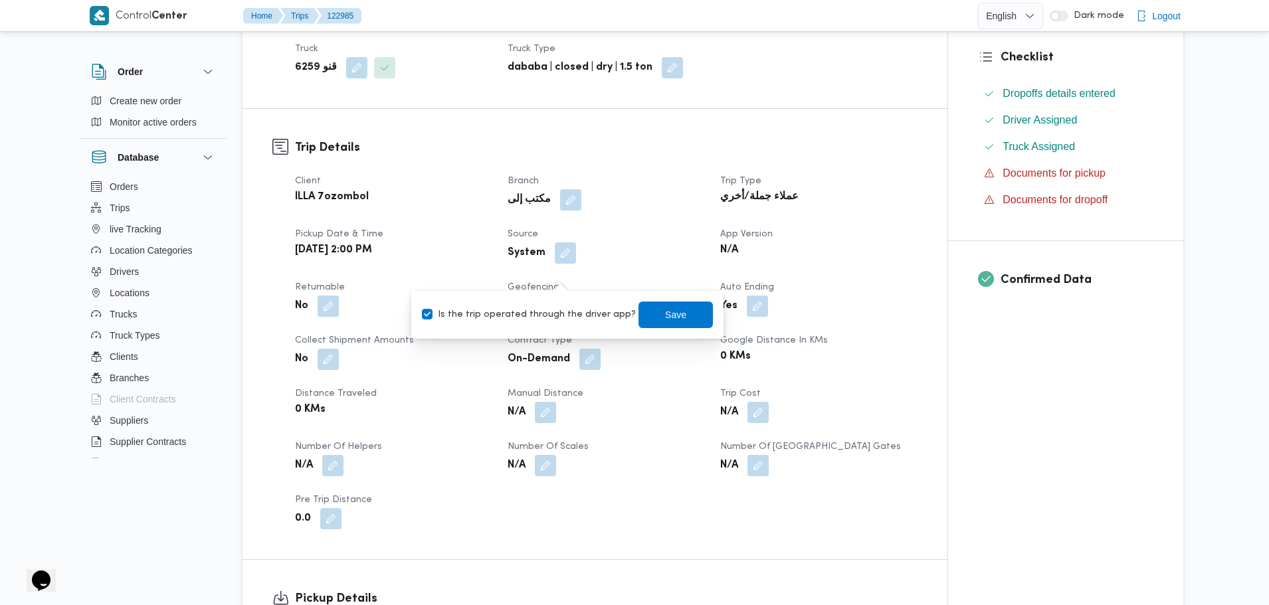
click at [450, 319] on label "Is the trip operated through the driver app?" at bounding box center [529, 315] width 214 height 16
checkbox input "false"
click at [665, 317] on span "Save" at bounding box center [675, 314] width 21 height 16
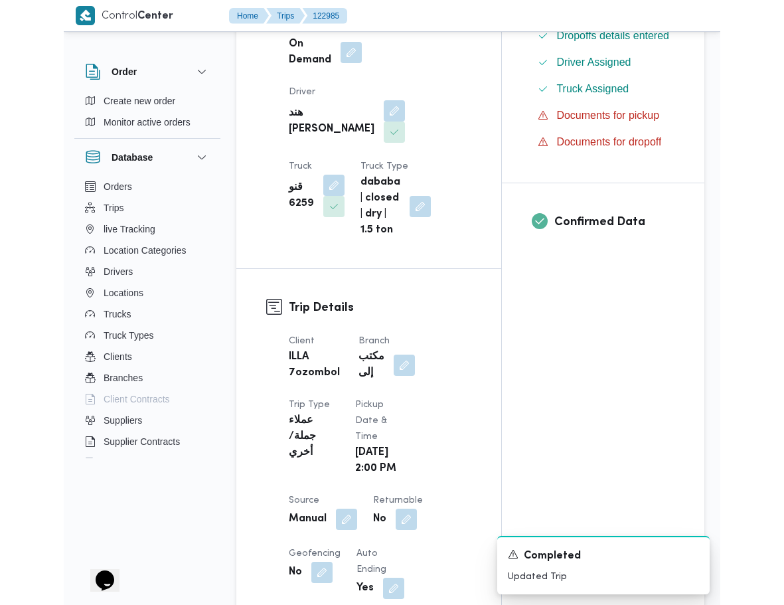
scroll to position [0, 0]
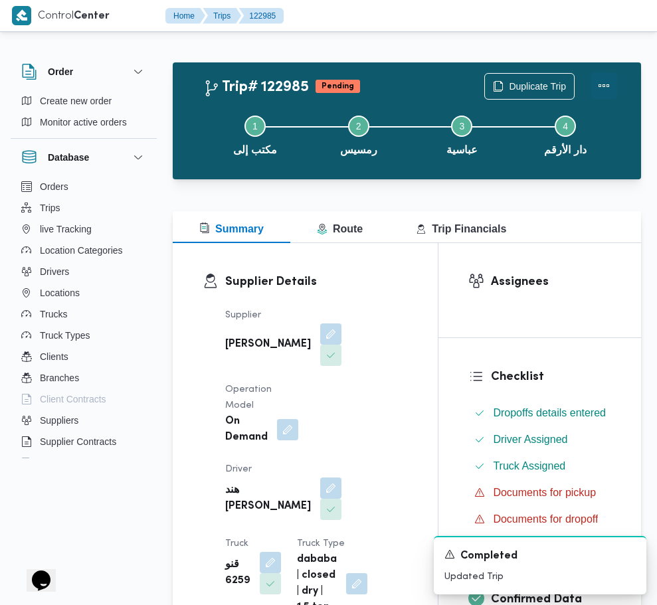
click at [602, 83] on button "Actions" at bounding box center [603, 85] width 27 height 27
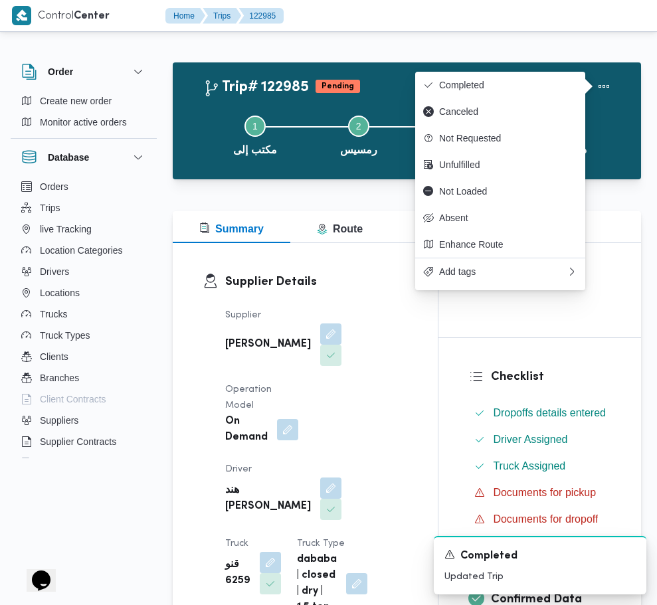
click at [349, 314] on div "Supplier [PERSON_NAME] Operation Model On Demand Driver هند [PERSON_NAME] Truck…" at bounding box center [316, 462] width 199 height 324
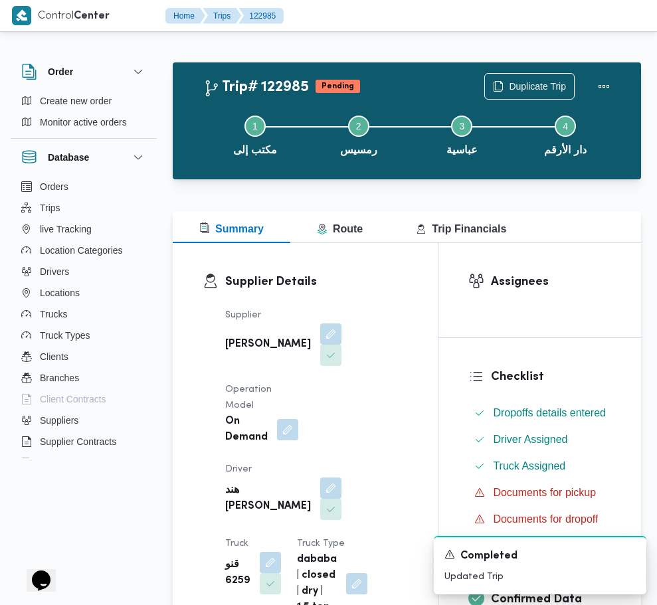
click at [326, 92] on div "Step 1 is incomplete 1 مكتب إلى Step 2 is incomplete 2 رمسيس Step 3 is incomple…" at bounding box center [410, 134] width 430 height 85
click at [336, 139] on button "Step 2 is incomplete 2 رمسيس" at bounding box center [359, 134] width 104 height 69
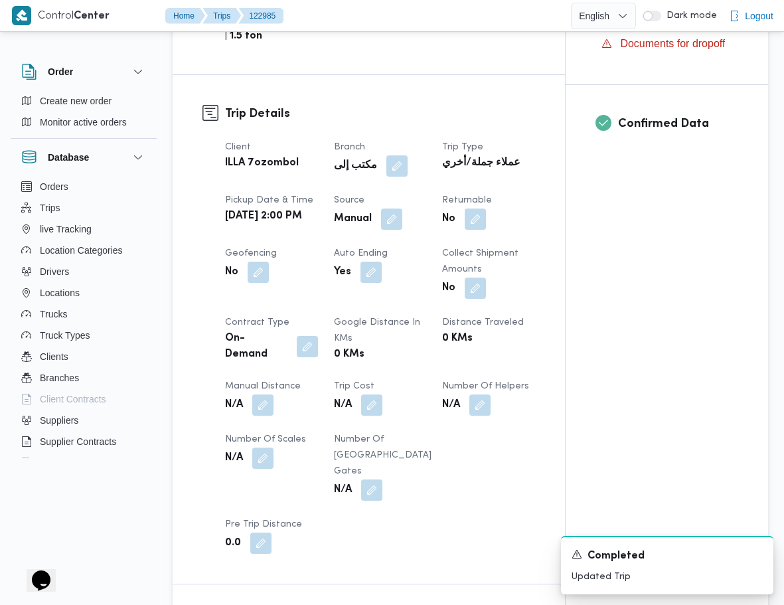
scroll to position [470, 0]
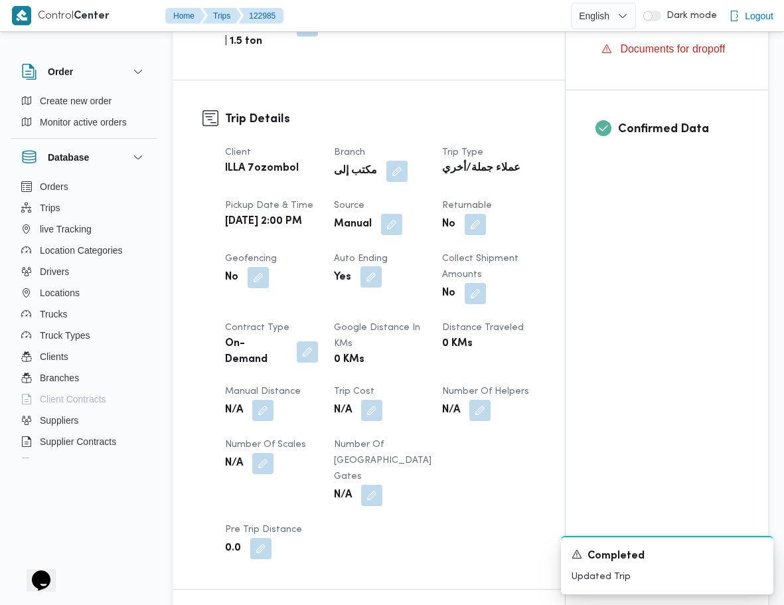
click at [373, 266] on button "button" at bounding box center [371, 276] width 21 height 21
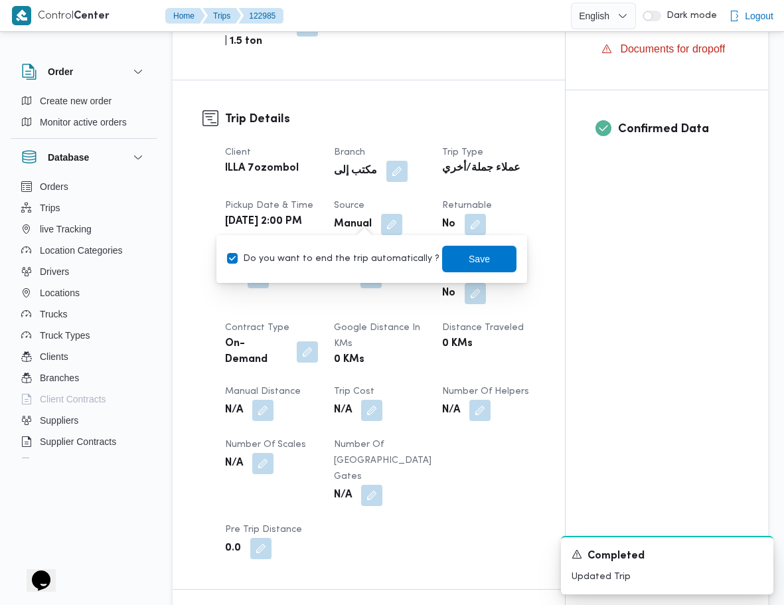
click at [626, 246] on div "Assignees Checklist Dropoffs details entered Driver Assigned Truck Assigned Doc…" at bounding box center [667, 308] width 203 height 1071
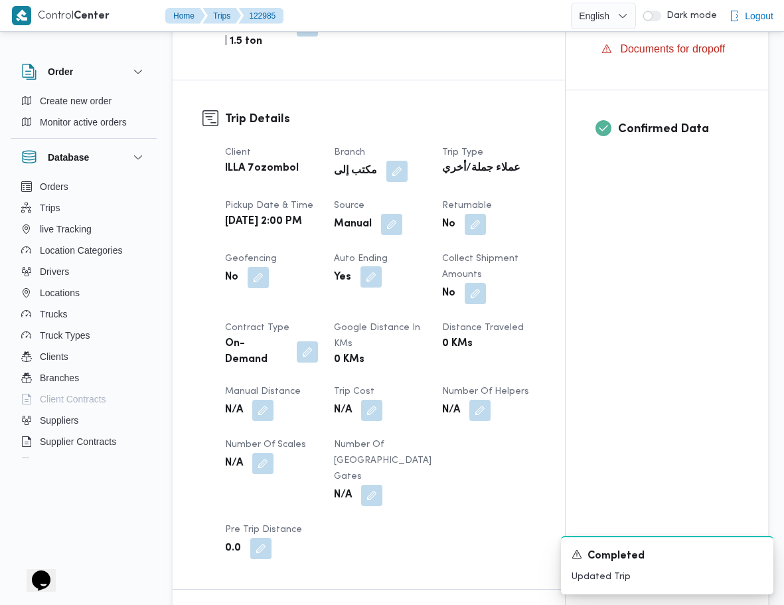
click at [378, 266] on button "button" at bounding box center [371, 276] width 21 height 21
click at [666, 267] on div "Assignees Checklist Dropoffs details entered Driver Assigned Truck Assigned Doc…" at bounding box center [667, 308] width 203 height 1071
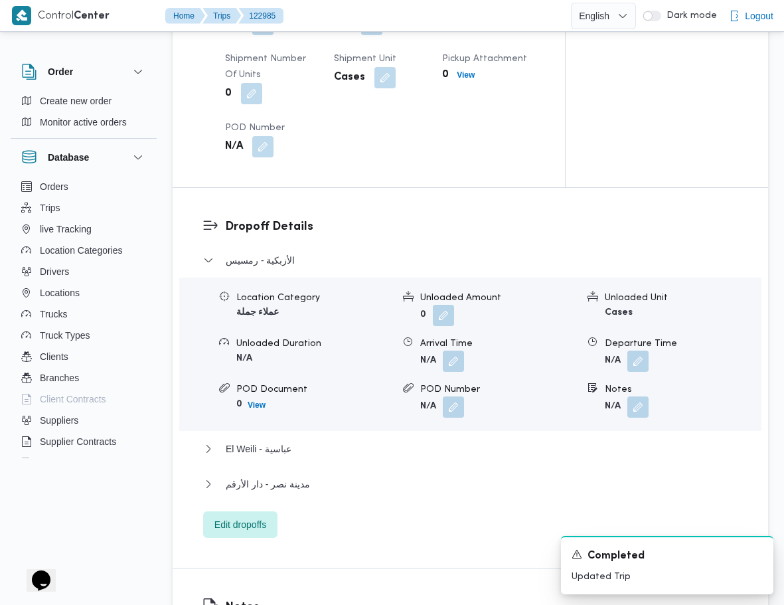
scroll to position [1218, 0]
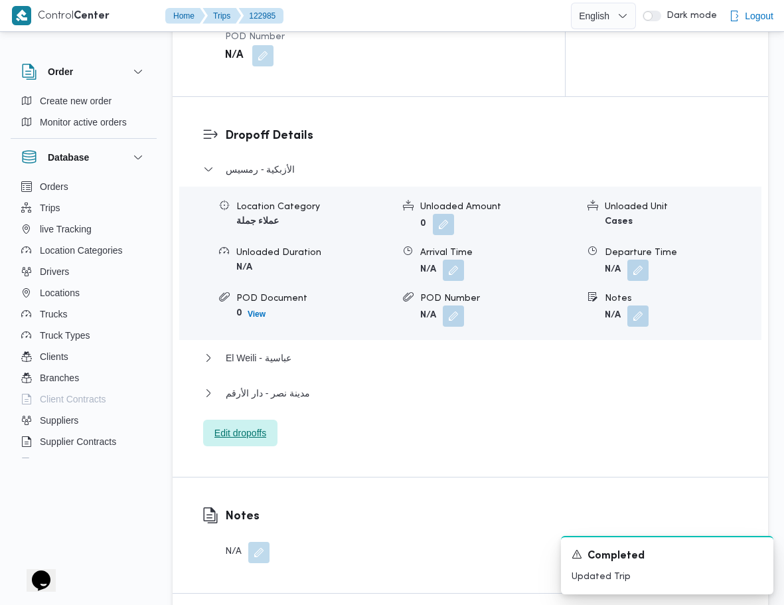
click at [272, 420] on span "Edit dropoffs" at bounding box center [240, 433] width 74 height 27
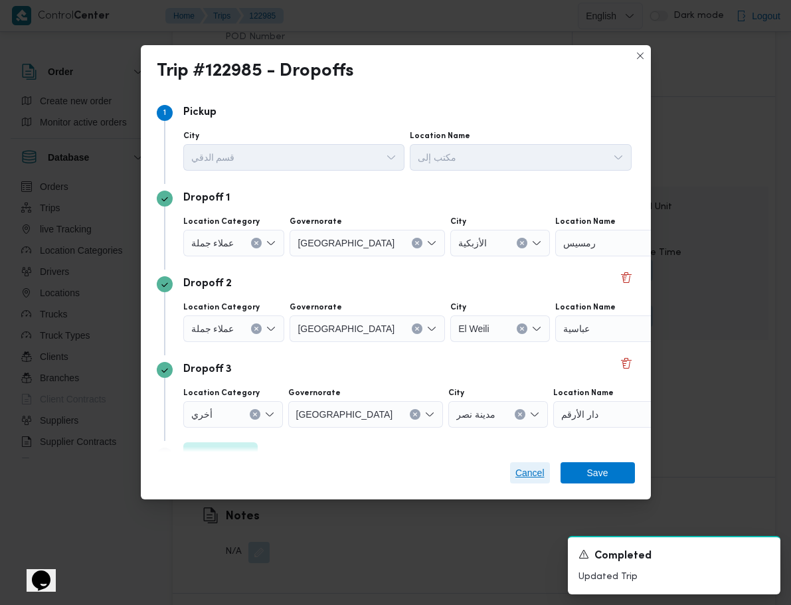
click at [539, 469] on span "Cancel" at bounding box center [529, 473] width 29 height 16
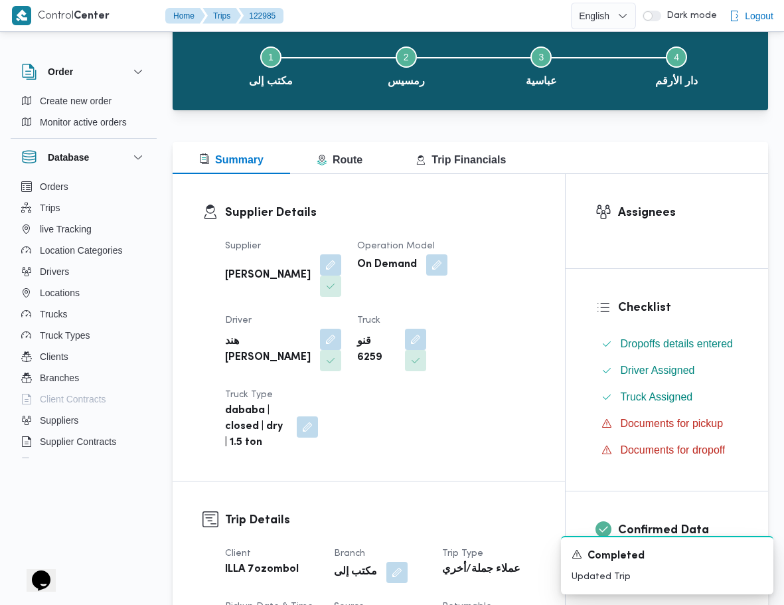
scroll to position [50, 0]
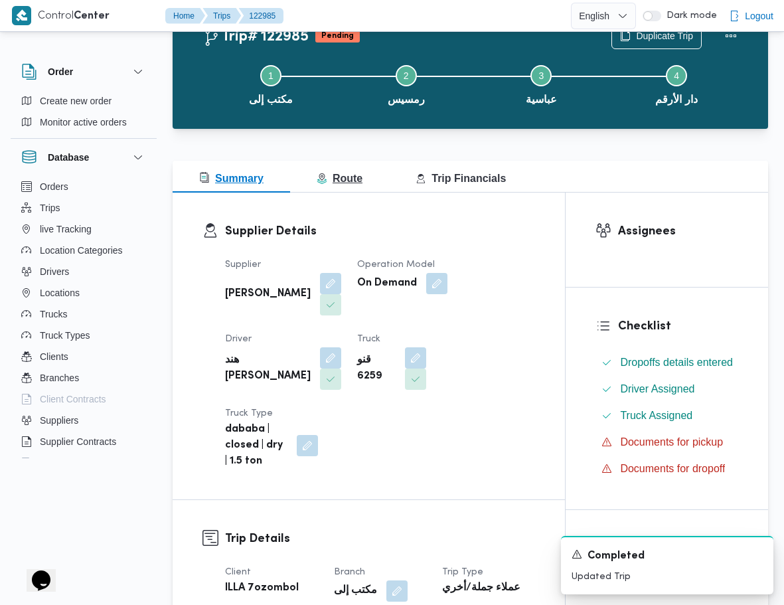
click at [351, 179] on span "Route" at bounding box center [340, 178] width 46 height 11
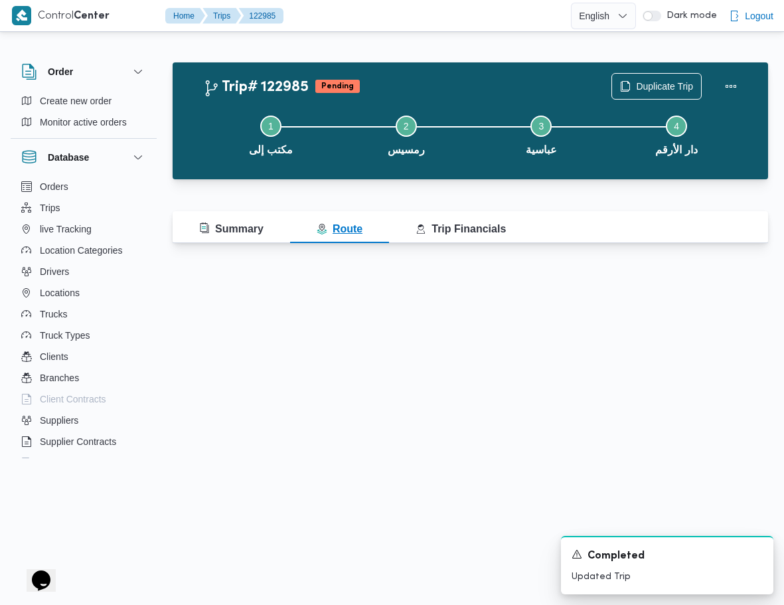
scroll to position [0, 0]
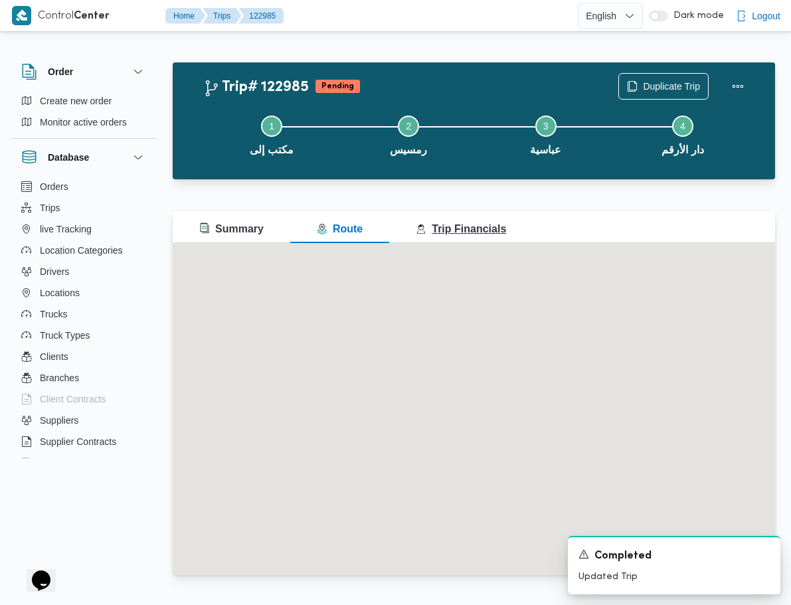
click at [479, 237] on button "Trip Financials" at bounding box center [460, 227] width 143 height 32
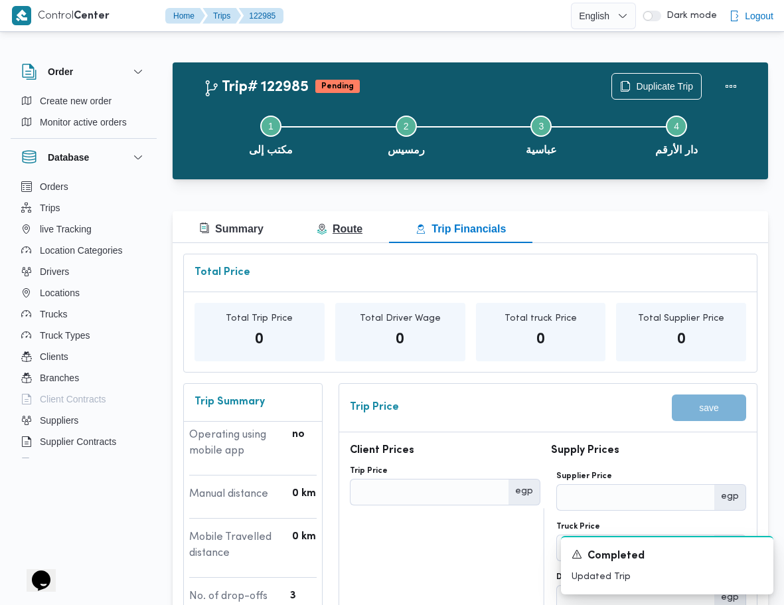
click at [353, 230] on span "Route" at bounding box center [340, 228] width 46 height 11
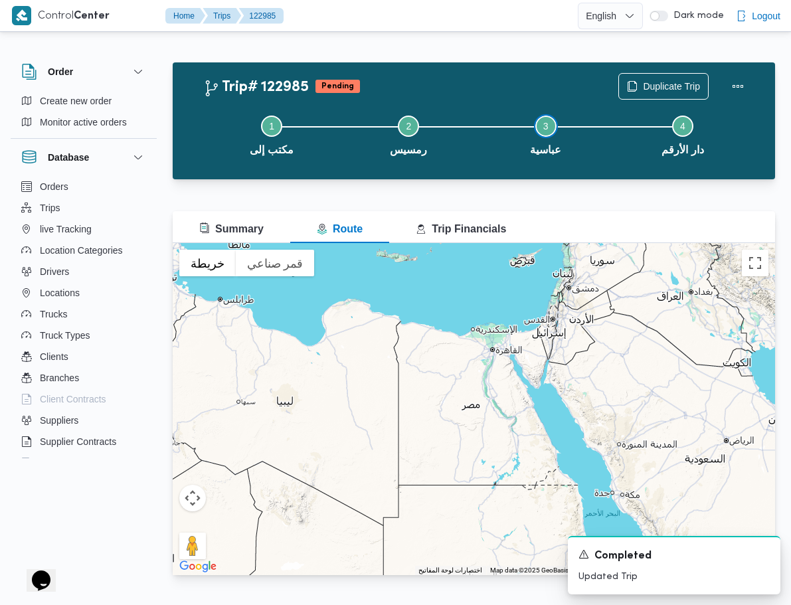
click at [550, 129] on span "Step 3 is incomplete 3" at bounding box center [545, 126] width 21 height 21
click at [550, 130] on span "Step 3 is incomplete 3" at bounding box center [545, 126] width 21 height 21
click at [248, 221] on button "Summary" at bounding box center [232, 227] width 118 height 32
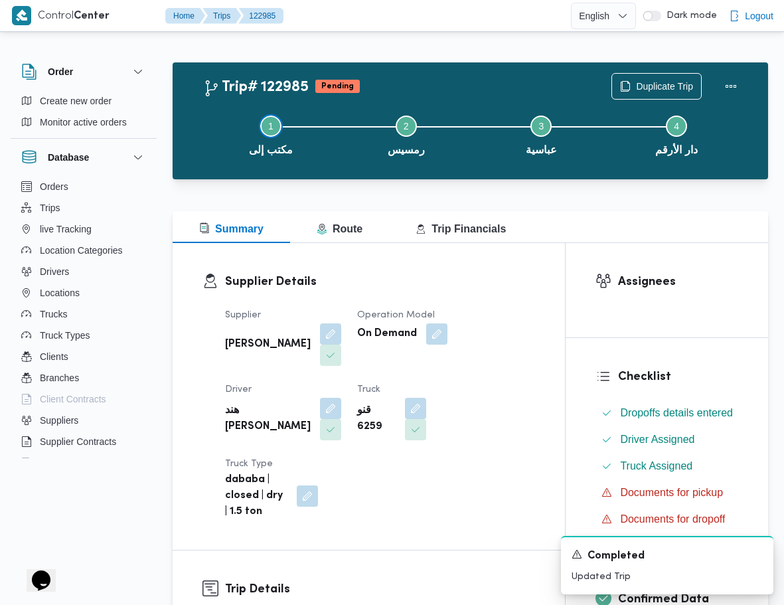
click at [268, 132] on span "Step 1 is incomplete 1" at bounding box center [270, 126] width 21 height 21
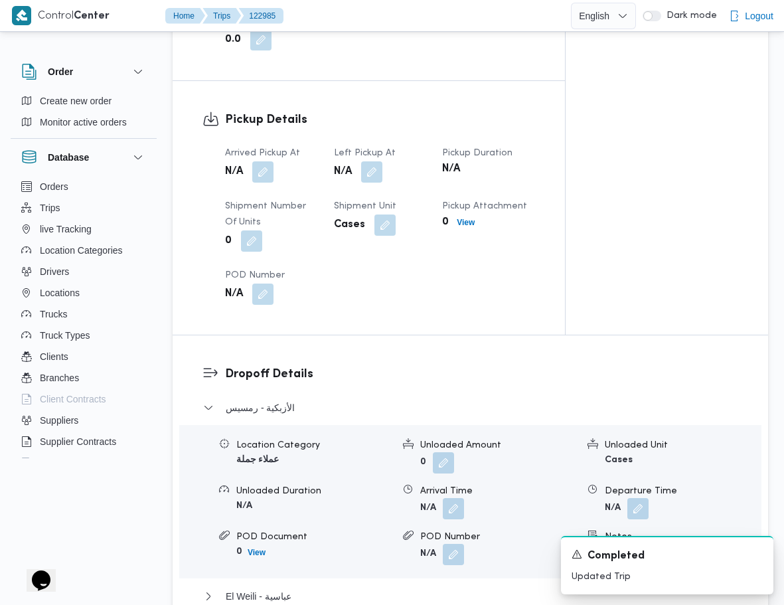
scroll to position [1045, 0]
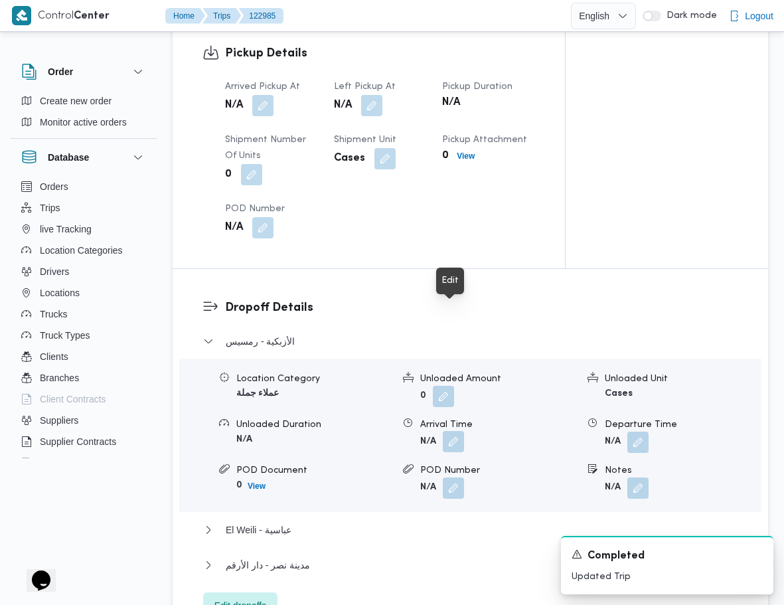
click at [458, 431] on button "button" at bounding box center [453, 441] width 21 height 21
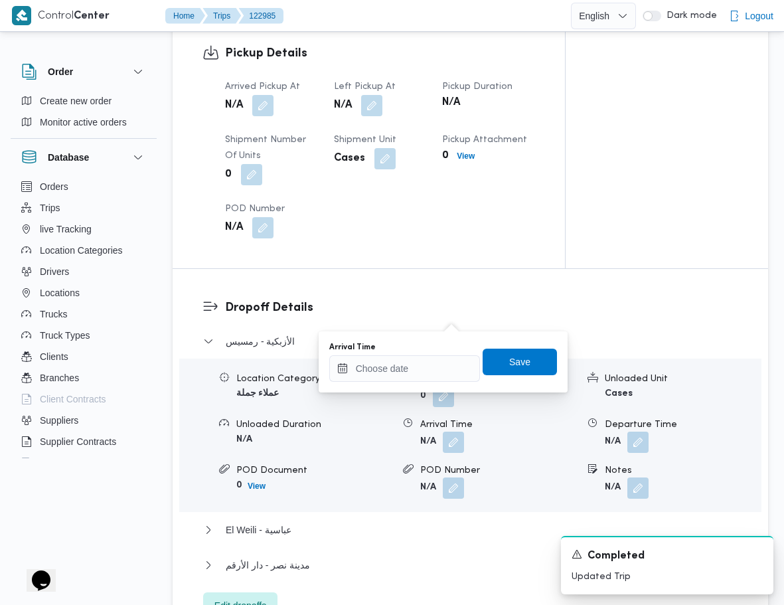
click at [435, 353] on div "Arrival Time" at bounding box center [404, 362] width 151 height 40
click at [421, 370] on input "Arrival Time" at bounding box center [404, 368] width 151 height 27
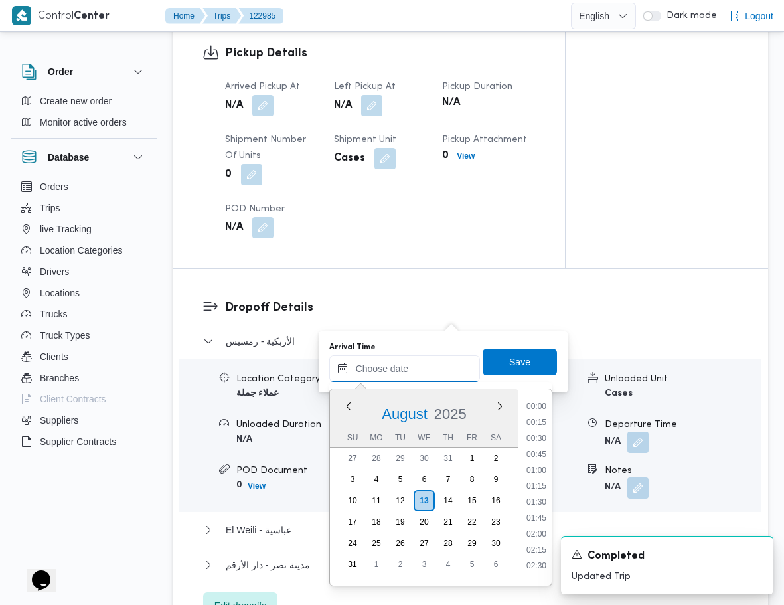
scroll to position [960, 0]
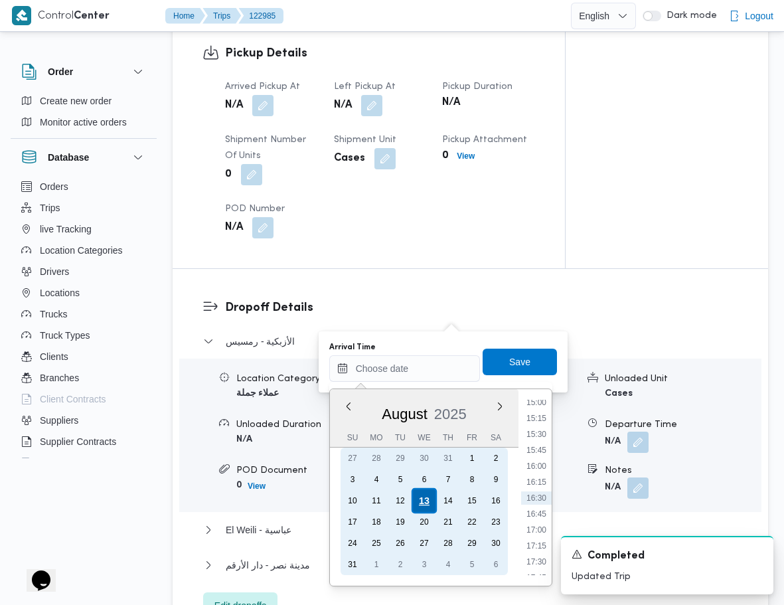
click at [424, 497] on div "13" at bounding box center [423, 500] width 25 height 25
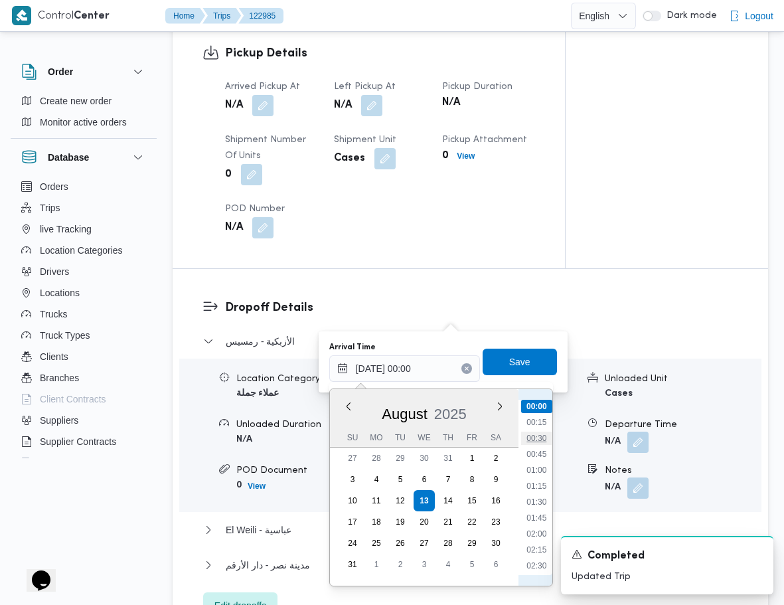
click at [542, 437] on li "00:30" at bounding box center [536, 438] width 31 height 13
type input "[DATE] 00:30"
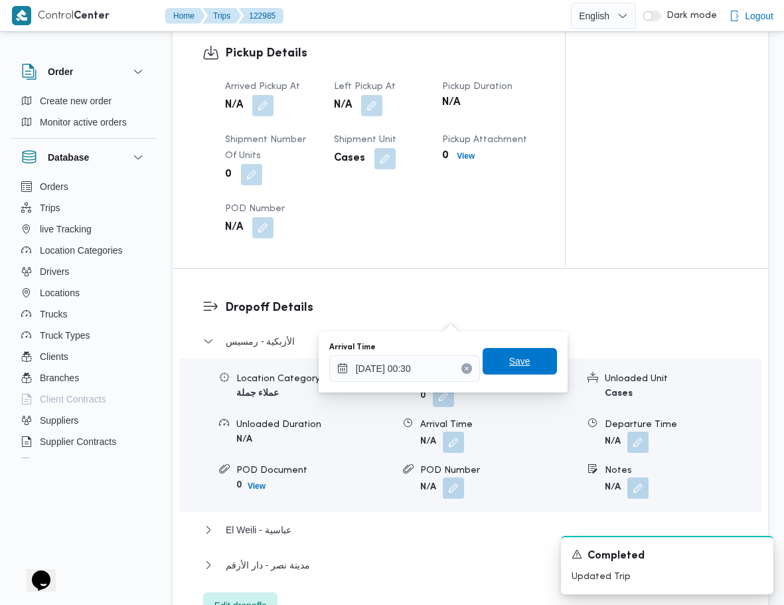
click at [522, 364] on span "Save" at bounding box center [520, 361] width 74 height 27
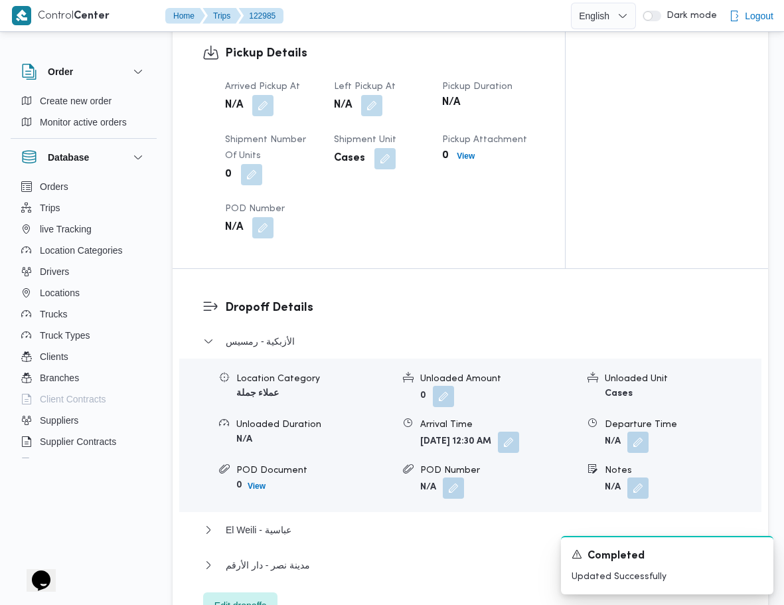
drag, startPoint x: 377, startPoint y: 371, endPoint x: 371, endPoint y: 361, distance: 10.7
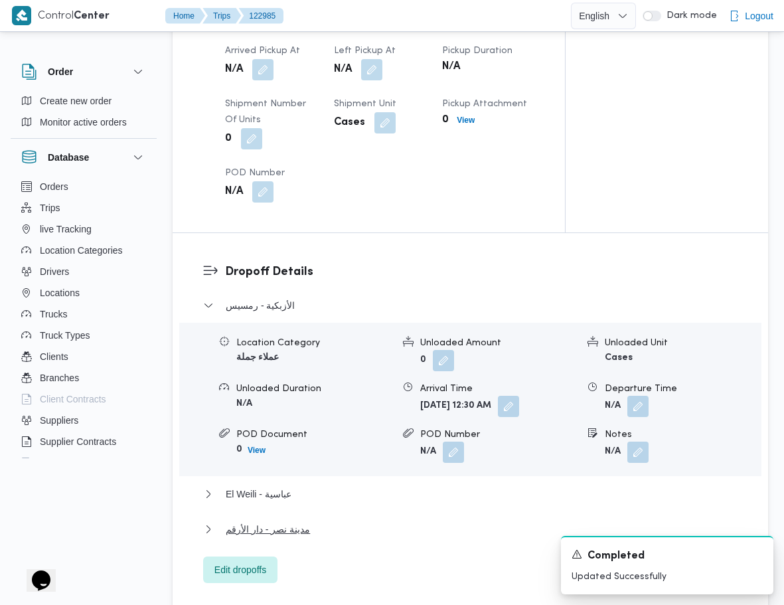
scroll to position [1079, 0]
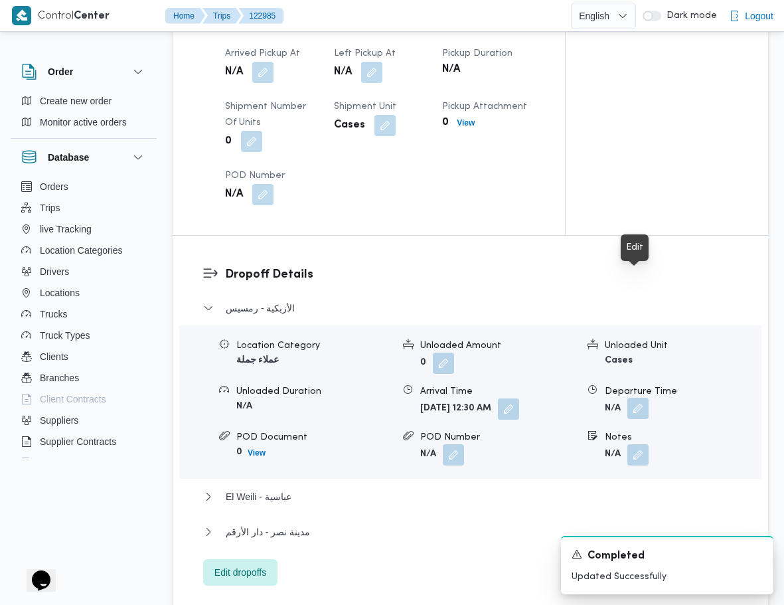
click at [634, 398] on button "button" at bounding box center [638, 408] width 21 height 21
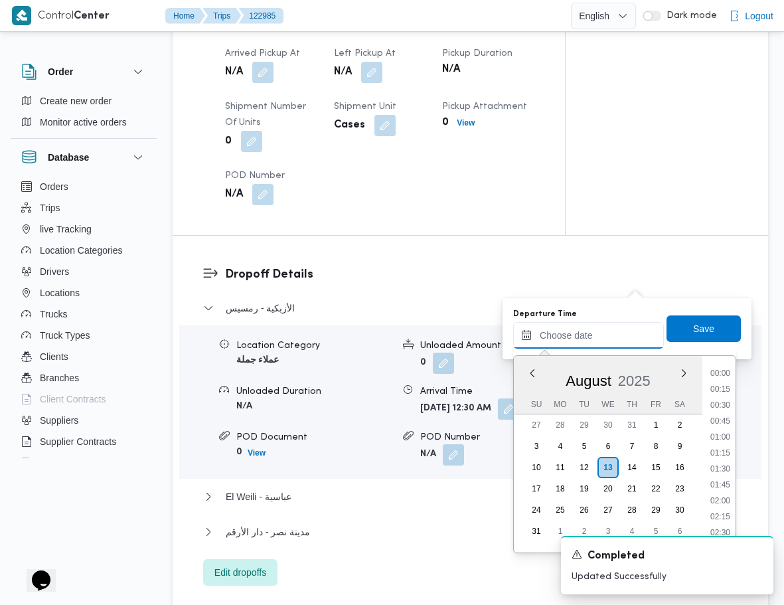
click at [649, 337] on input "Departure Time" at bounding box center [588, 335] width 151 height 27
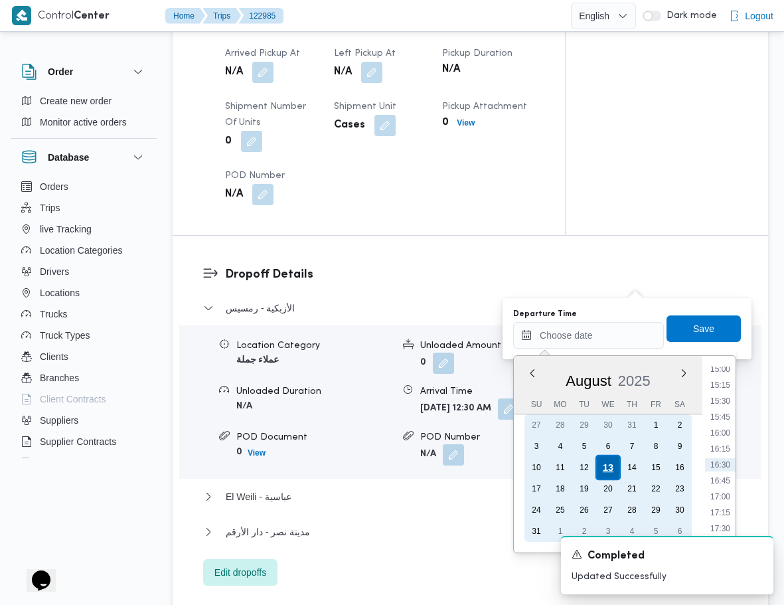
click at [610, 466] on div "13" at bounding box center [608, 467] width 25 height 25
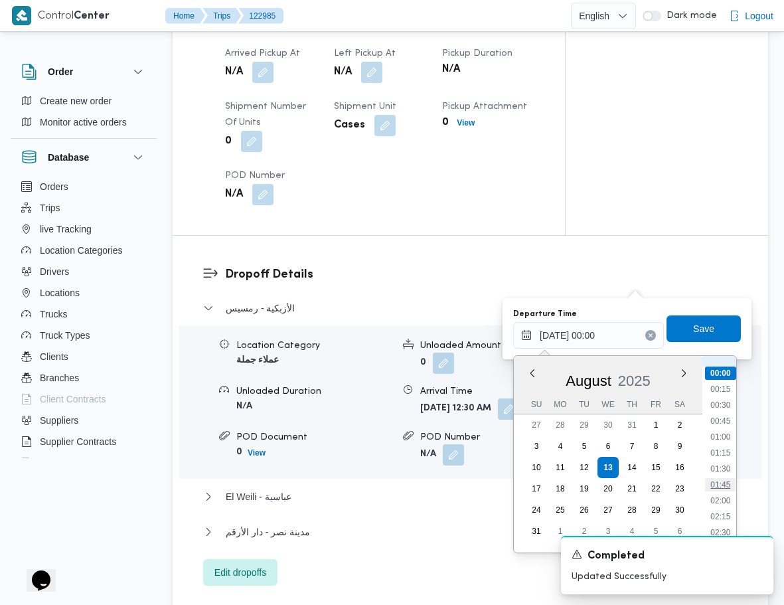
click at [712, 488] on li "01:45" at bounding box center [720, 484] width 31 height 13
type input "[DATE] 01:45"
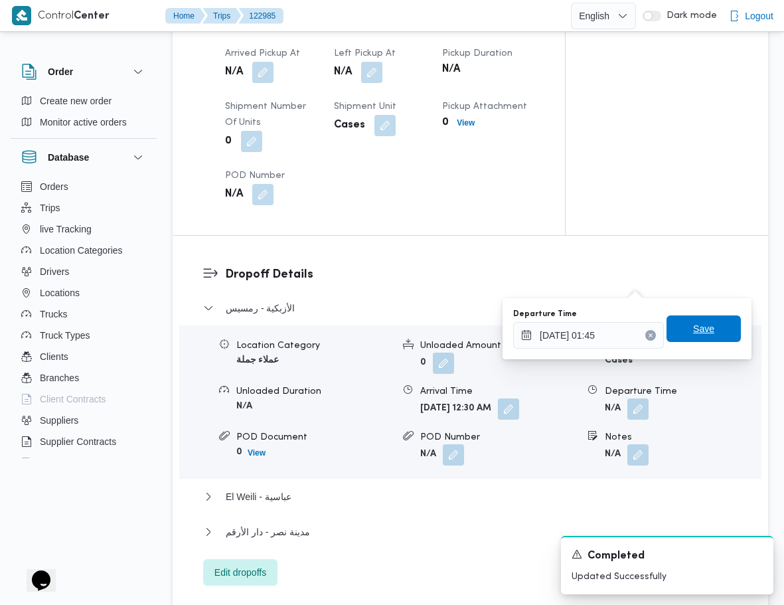
click at [712, 333] on span "Save" at bounding box center [703, 329] width 21 height 16
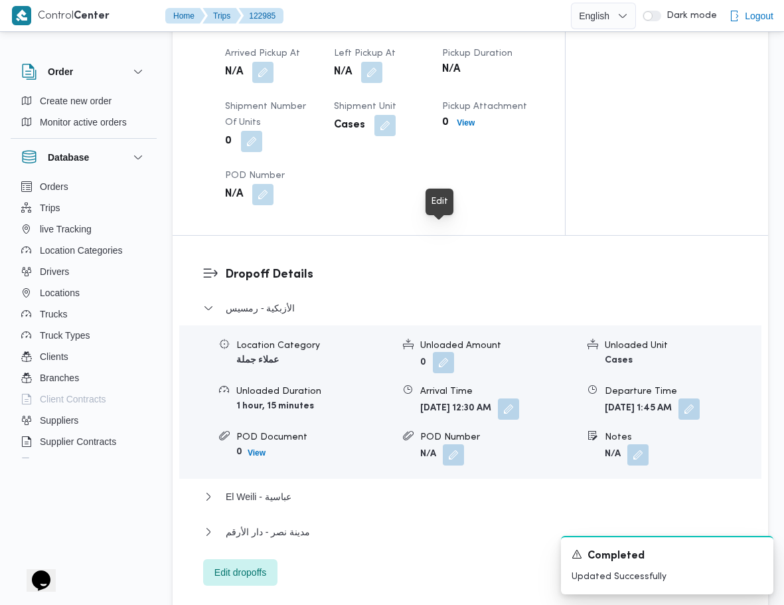
click at [444, 352] on button "button" at bounding box center [443, 362] width 21 height 21
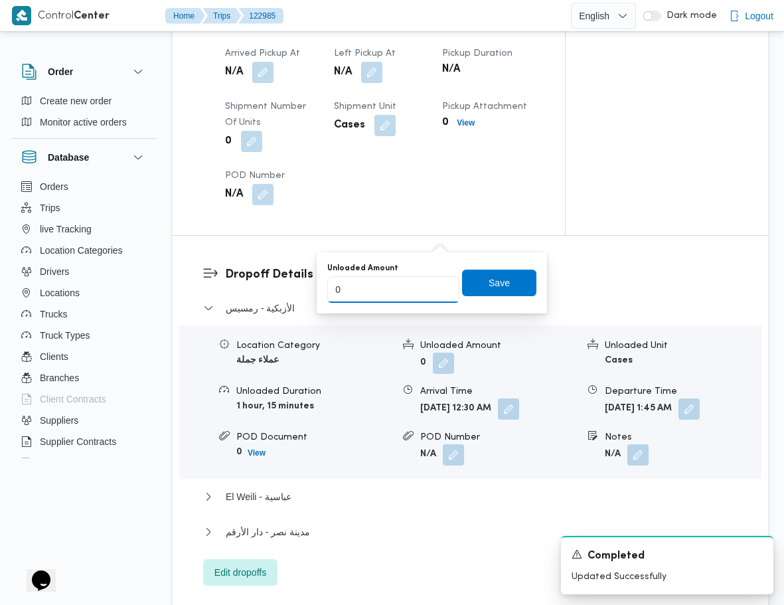
click at [412, 292] on input "0" at bounding box center [393, 289] width 132 height 27
type input "2"
click at [510, 282] on span "Save" at bounding box center [499, 282] width 21 height 16
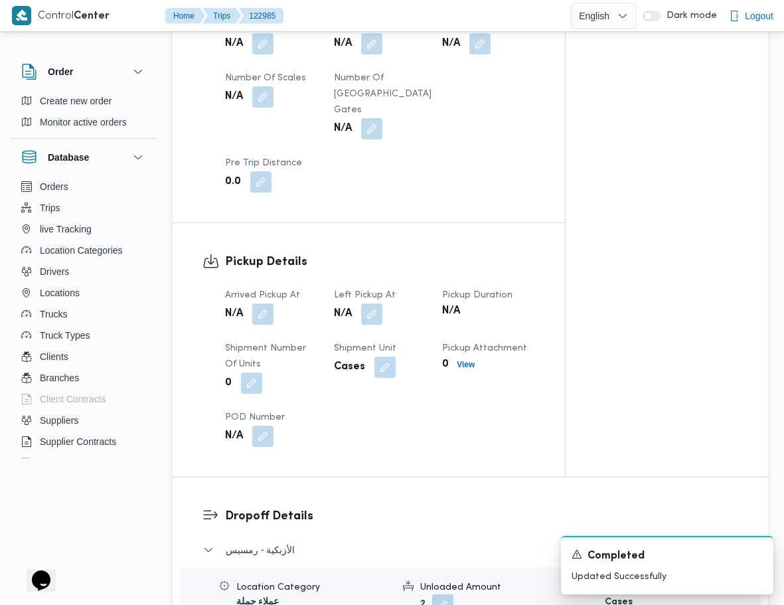
scroll to position [840, 0]
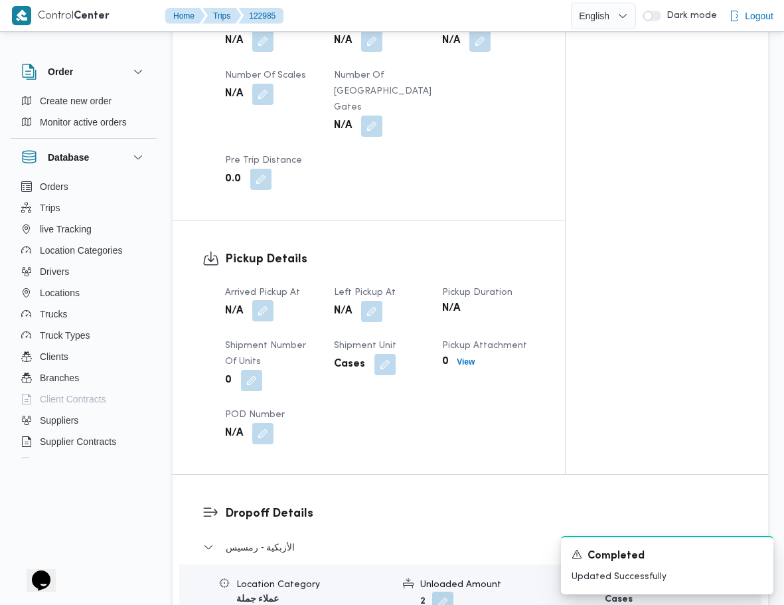
click at [261, 300] on button "button" at bounding box center [262, 310] width 21 height 21
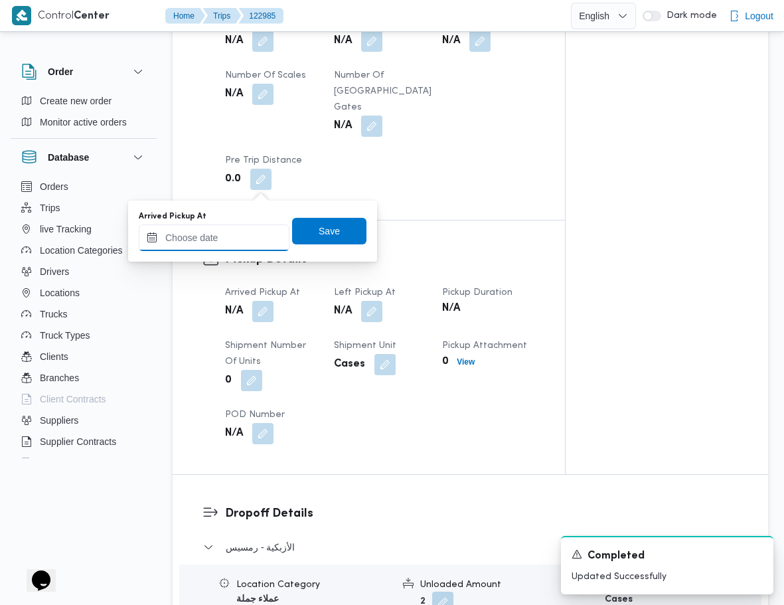
click at [262, 231] on input "Arrived Pickup At" at bounding box center [214, 238] width 151 height 27
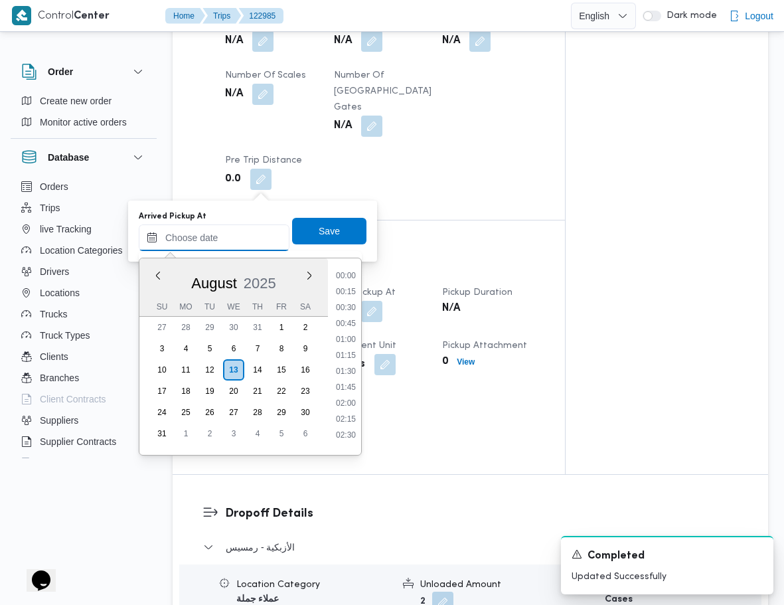
scroll to position [960, 0]
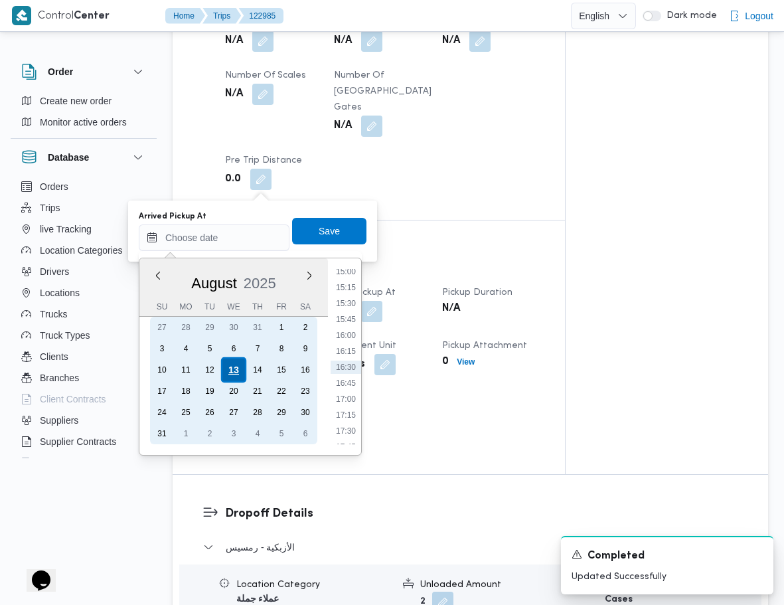
click at [238, 367] on div "13" at bounding box center [233, 369] width 25 height 25
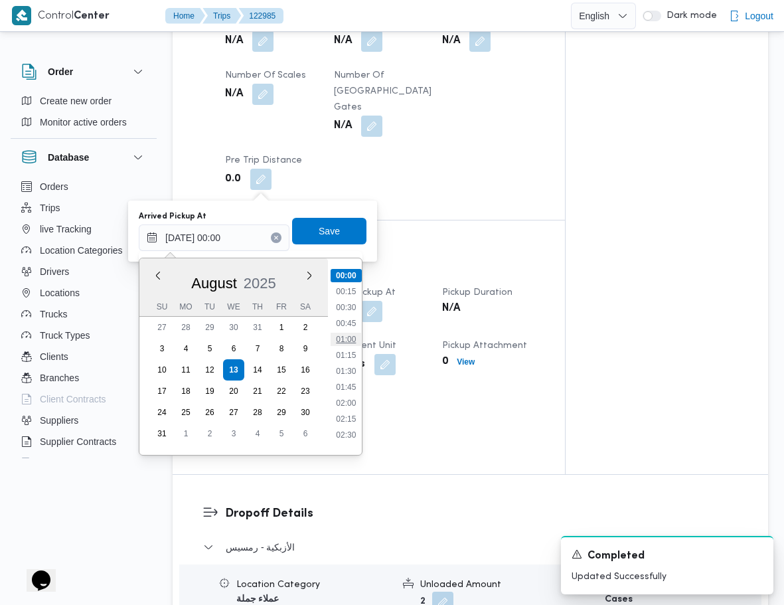
click at [355, 340] on li "01:00" at bounding box center [346, 339] width 31 height 13
type input "[DATE] 01:00"
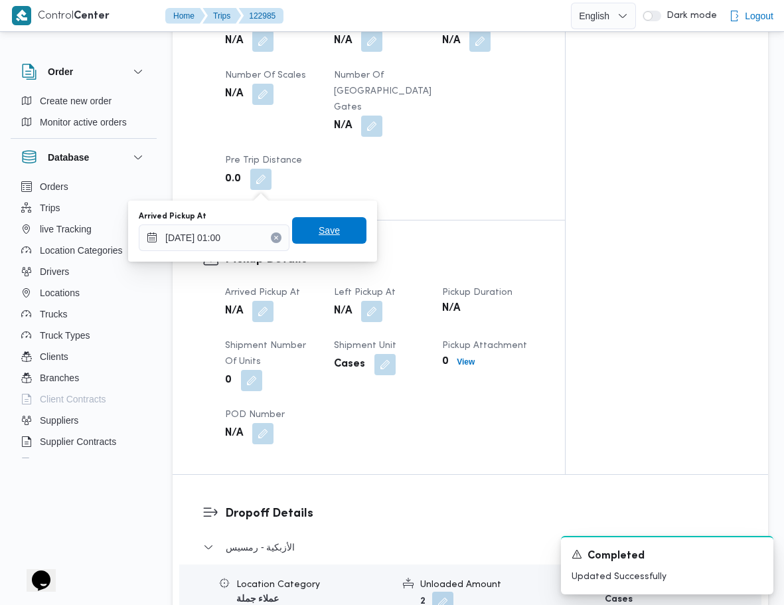
click at [333, 234] on span "Save" at bounding box center [329, 230] width 74 height 27
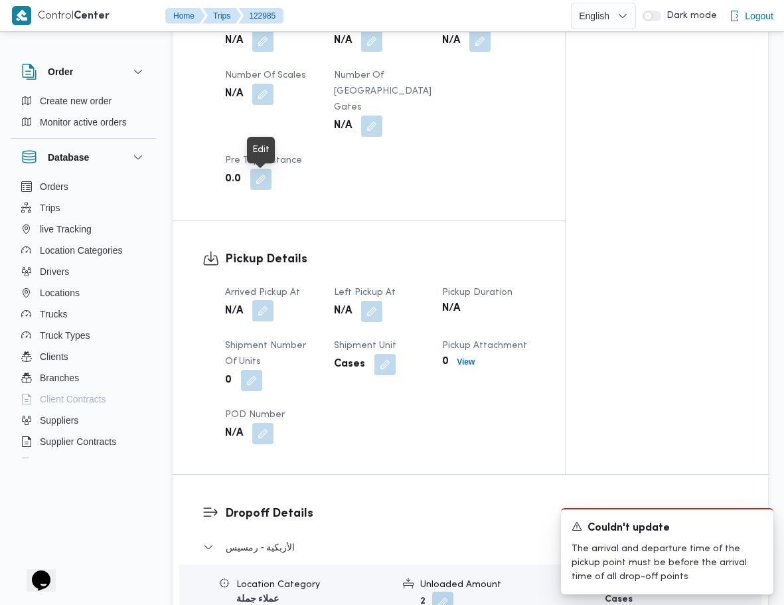
click at [258, 300] on button "button" at bounding box center [262, 310] width 21 height 21
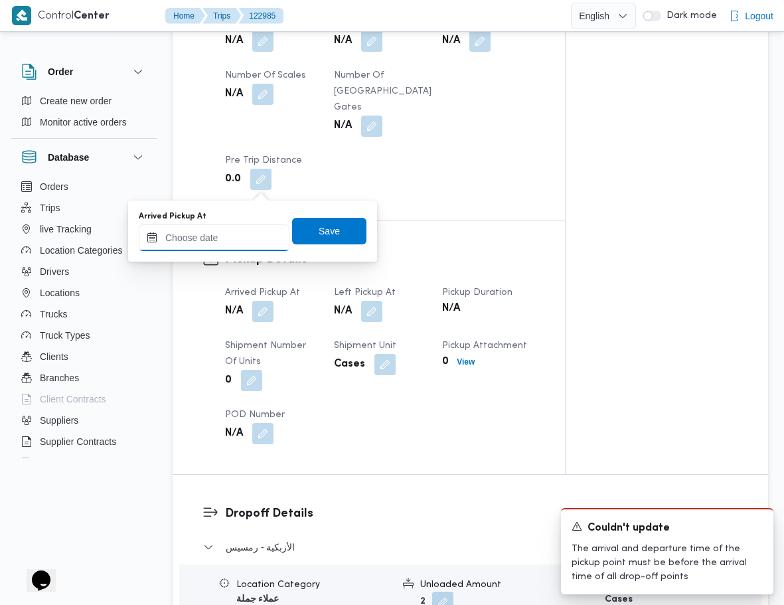
click at [266, 238] on input "Arrived Pickup At" at bounding box center [214, 238] width 151 height 27
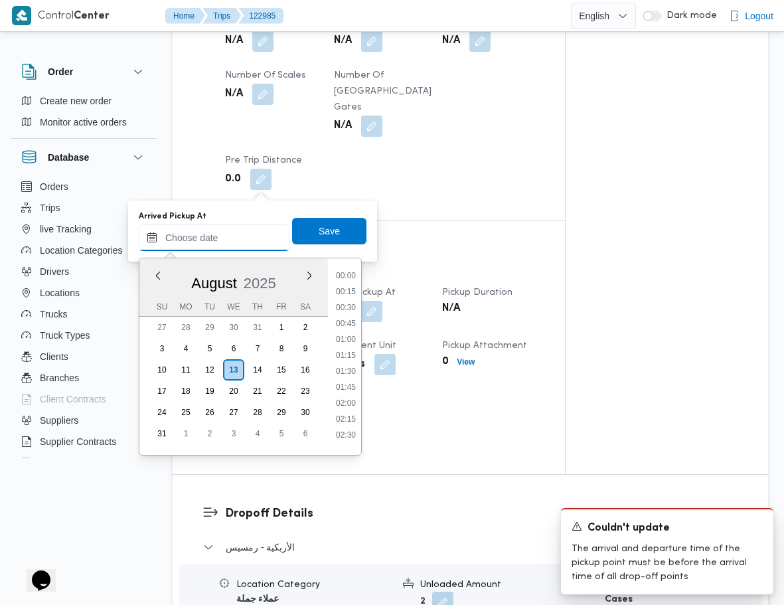
scroll to position [960, 0]
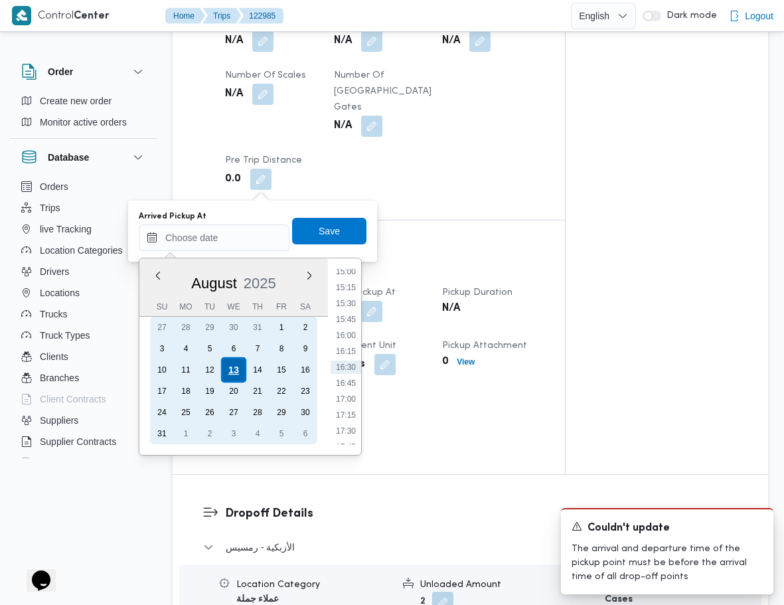
click at [238, 369] on div "13" at bounding box center [233, 369] width 25 height 25
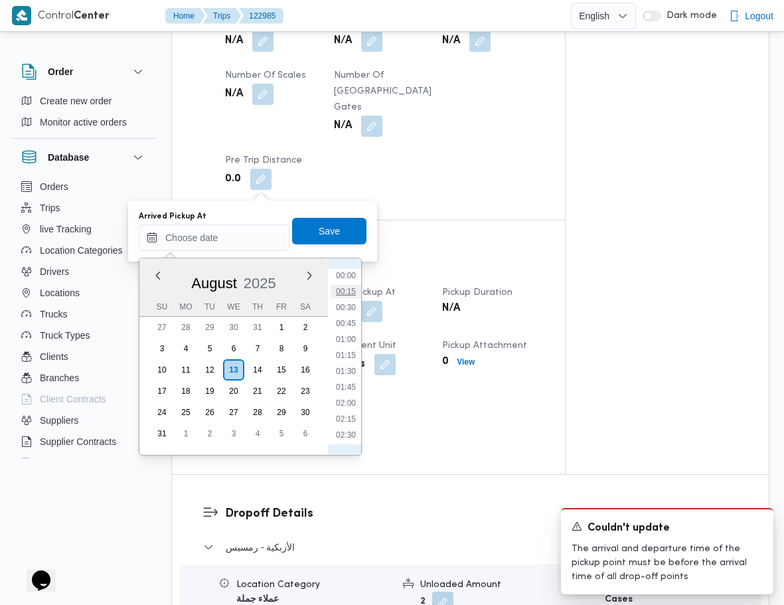
click at [350, 293] on li "00:15" at bounding box center [346, 291] width 31 height 13
type input "[DATE] 00:15"
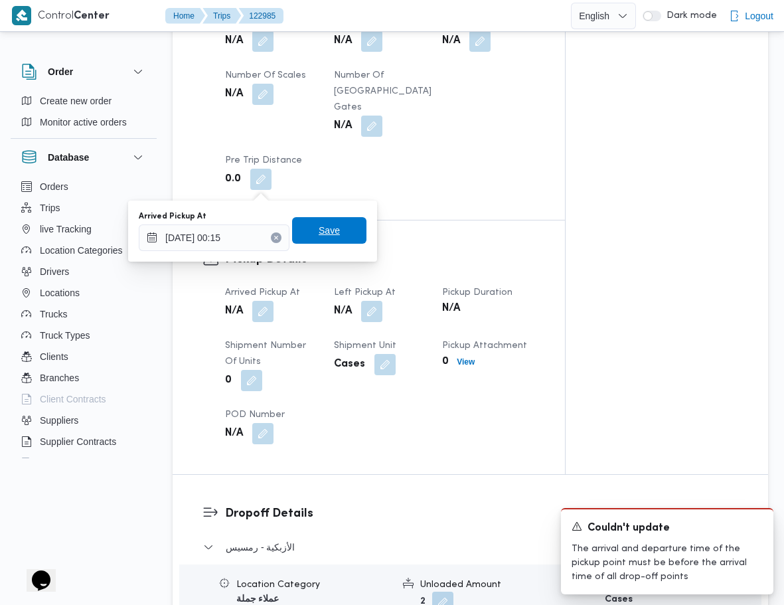
click at [330, 232] on span "Save" at bounding box center [329, 230] width 74 height 27
